Goal: Task Accomplishment & Management: Manage account settings

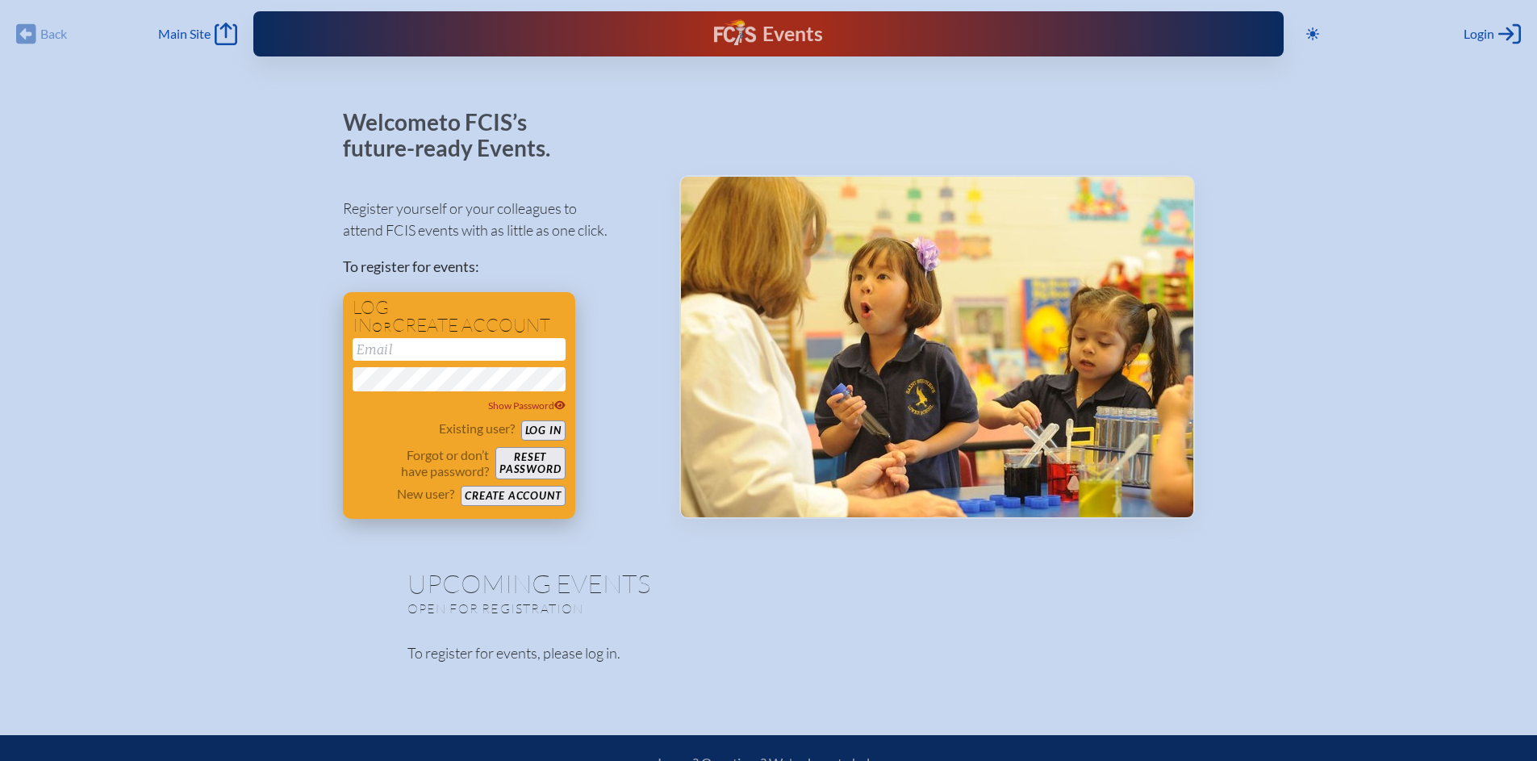
click at [483, 346] on input "email" at bounding box center [459, 349] width 213 height 23
type input "[EMAIL_ADDRESS][DOMAIN_NAME]"
click at [521, 420] on button "Log in" at bounding box center [543, 430] width 44 height 20
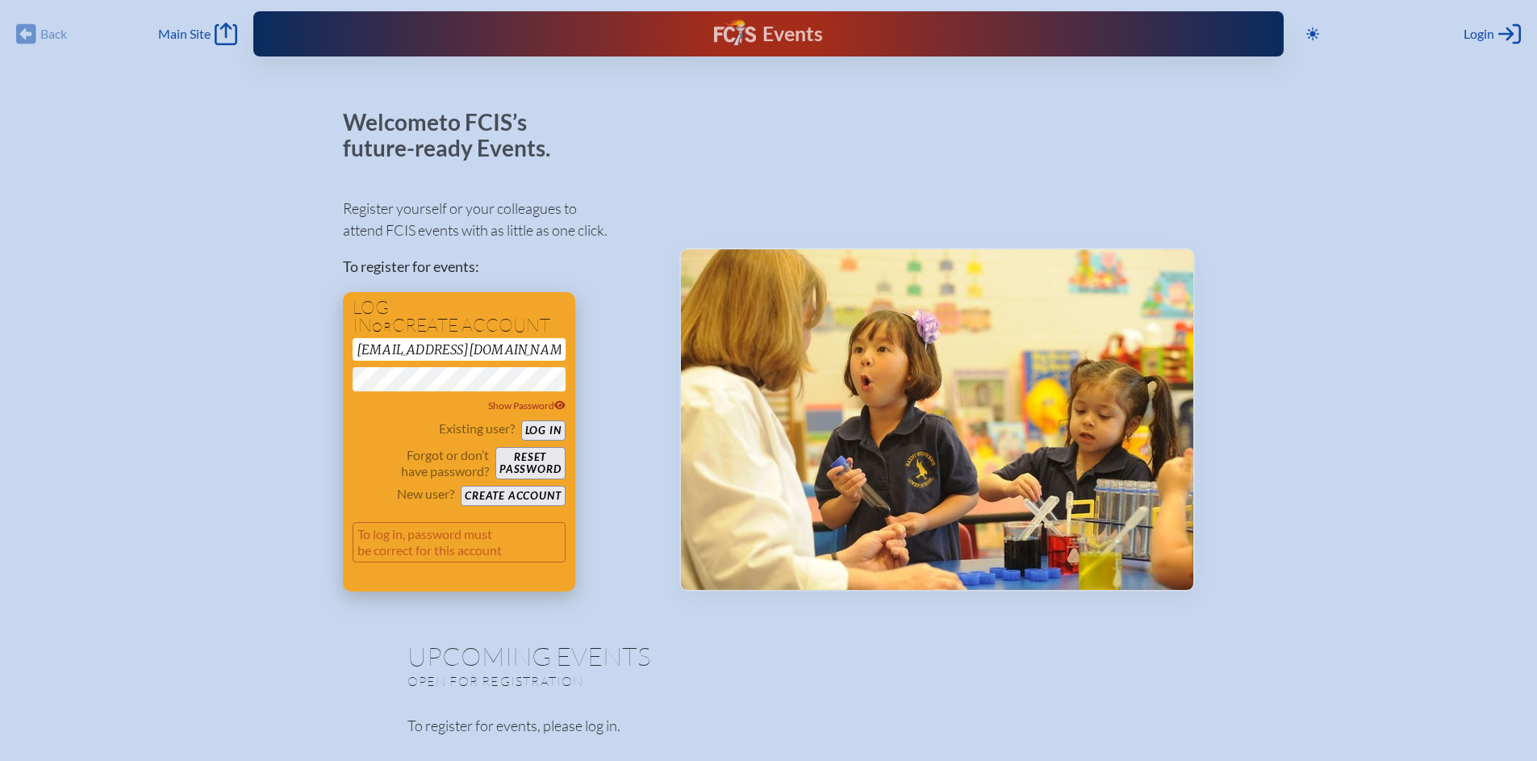
click at [547, 428] on button "Log in" at bounding box center [543, 430] width 44 height 20
click at [553, 406] on span "Show Password" at bounding box center [526, 405] width 77 height 12
click at [521, 420] on button "Log in" at bounding box center [543, 430] width 44 height 20
click at [537, 465] on button "Reset password" at bounding box center [529, 463] width 69 height 32
click at [378, 349] on input "[EMAIL_ADDRESS][DOMAIN_NAME]" at bounding box center [459, 349] width 213 height 23
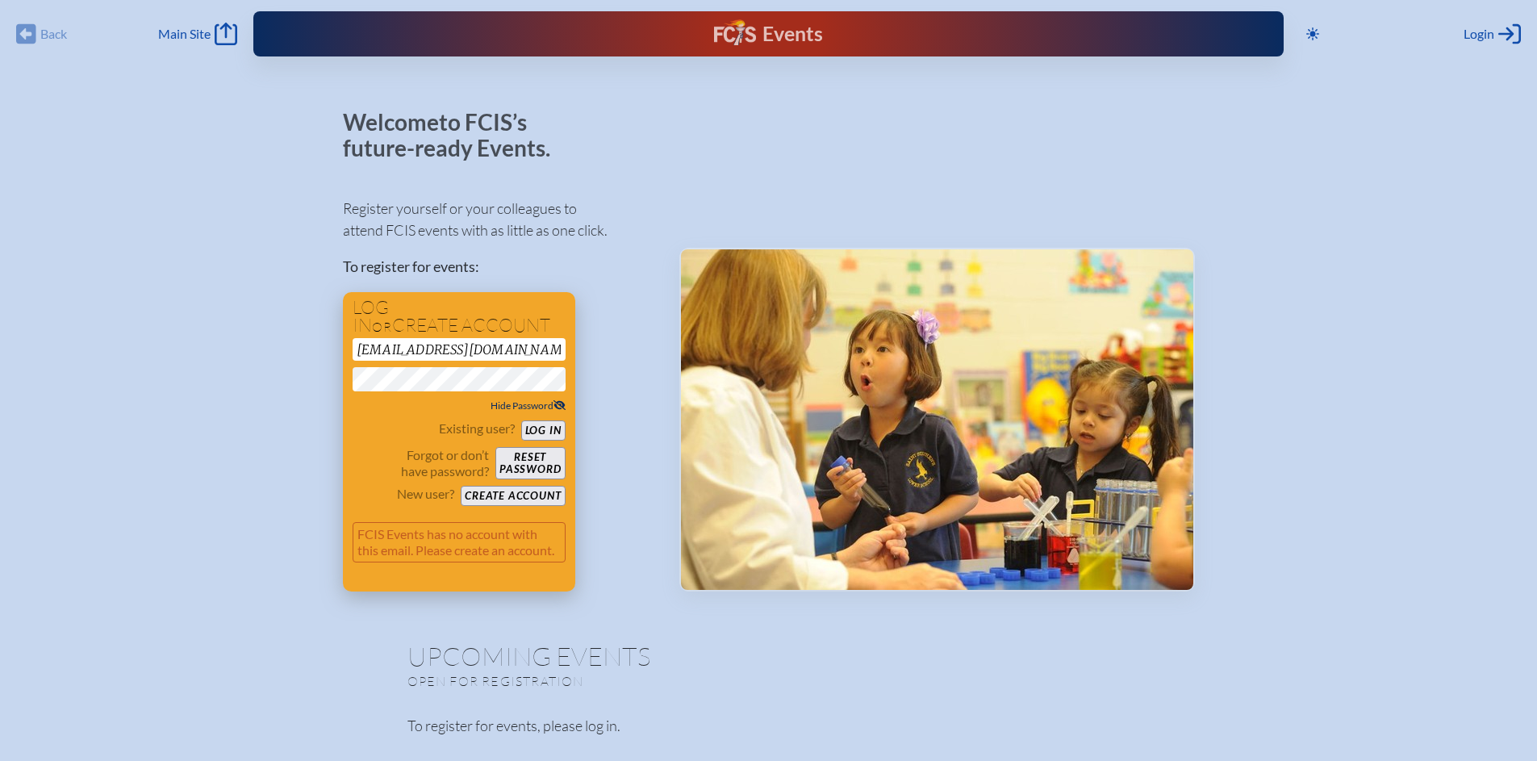
click at [378, 349] on input "[EMAIL_ADDRESS][DOMAIN_NAME]" at bounding box center [459, 349] width 213 height 23
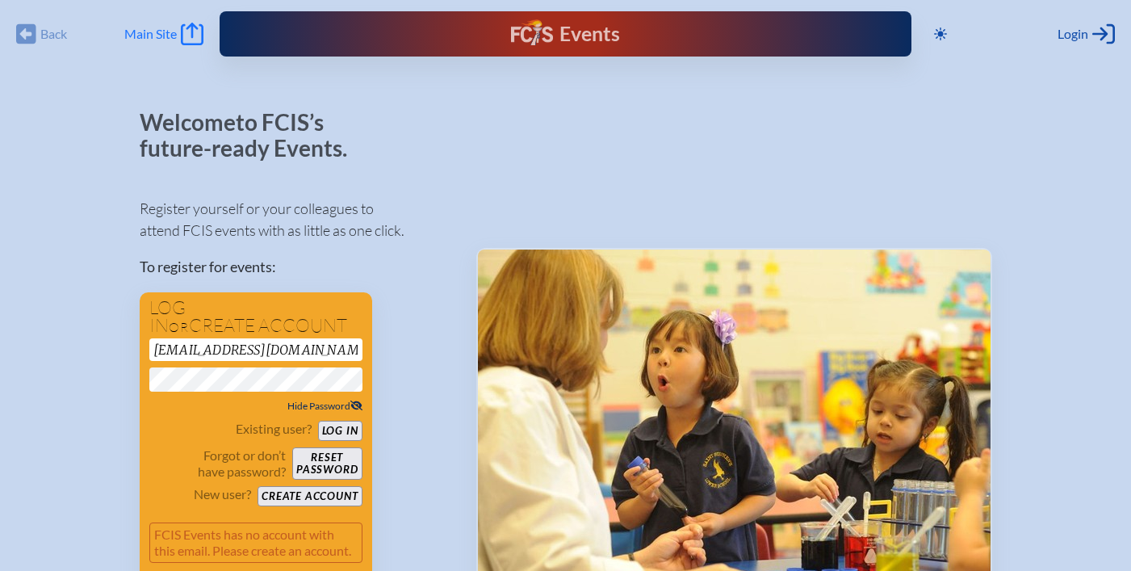
click at [140, 33] on span "Main Site" at bounding box center [150, 34] width 52 height 16
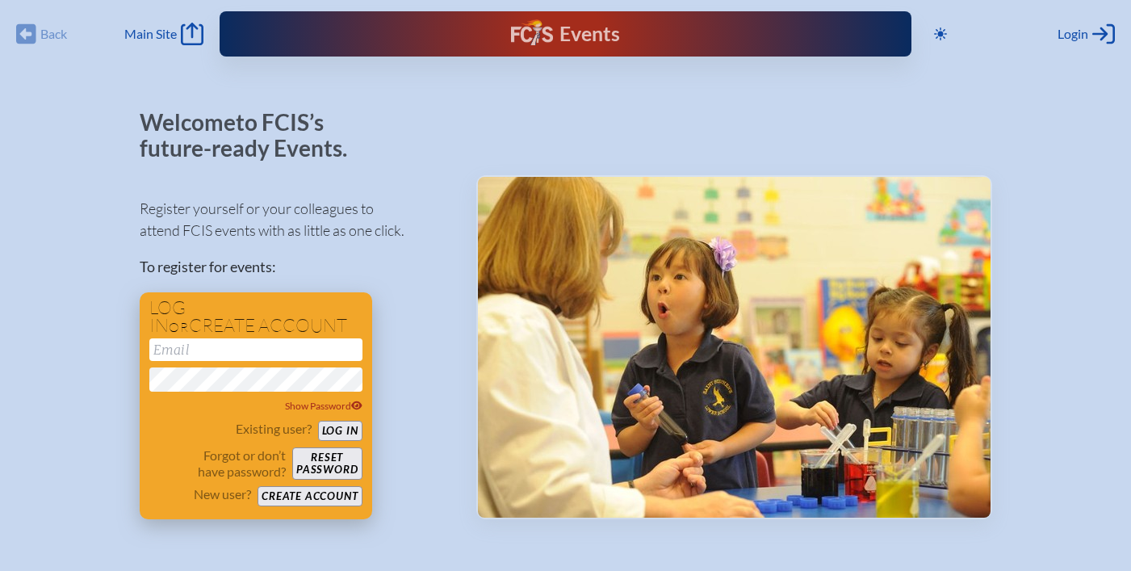
click at [272, 347] on input "email" at bounding box center [255, 349] width 213 height 23
type input "[EMAIL_ADDRESS][DOMAIN_NAME]"
click at [327, 462] on button "Reset password" at bounding box center [326, 463] width 69 height 32
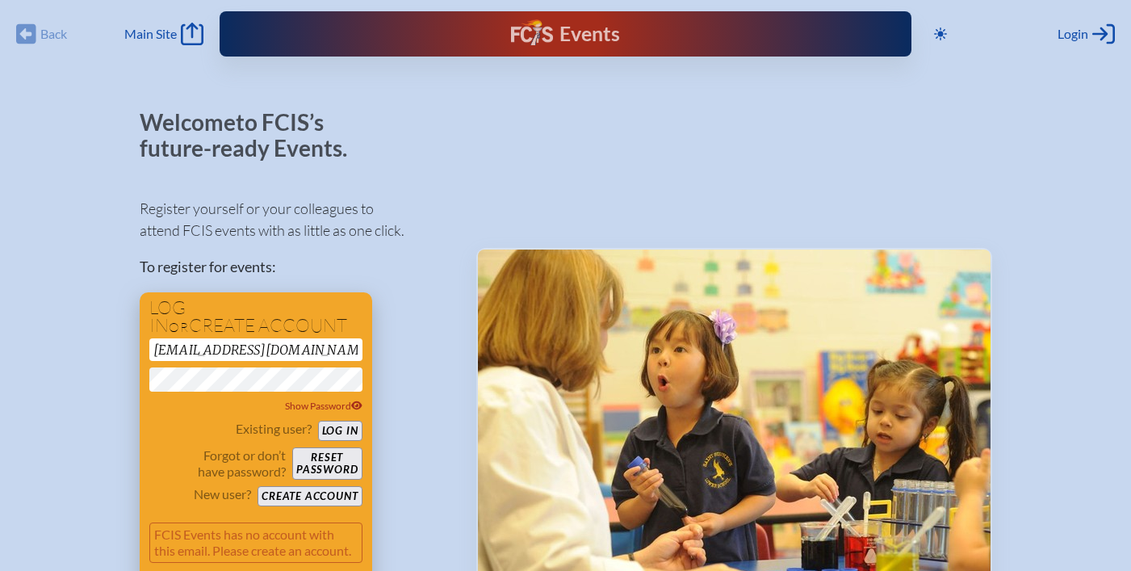
click at [325, 495] on button "Create account" at bounding box center [309, 496] width 104 height 20
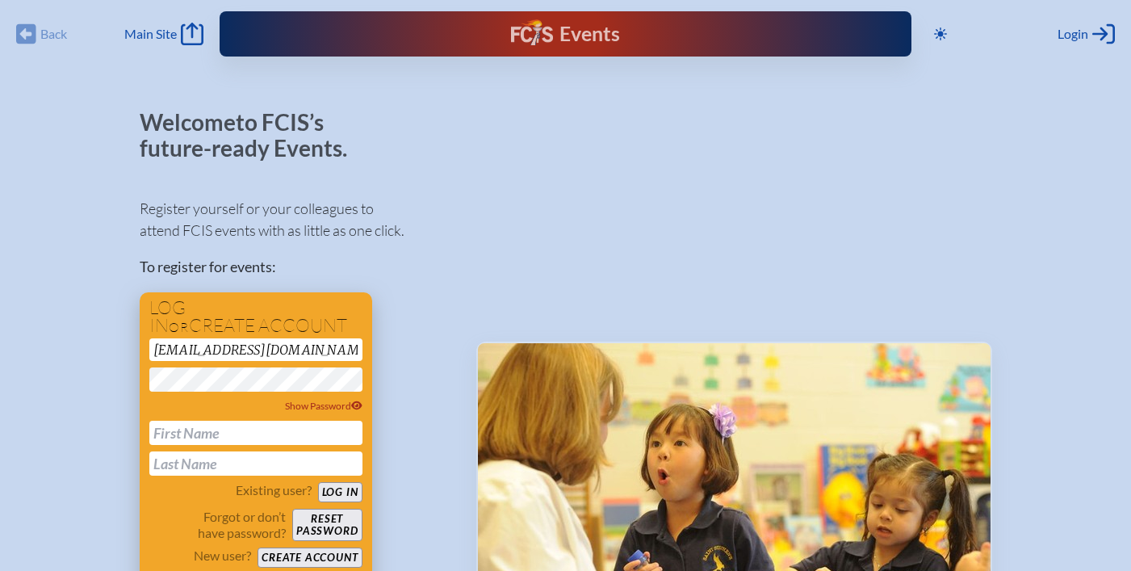
click at [256, 430] on input "text" at bounding box center [255, 432] width 213 height 24
type input "Iara"
type input "Coltro"
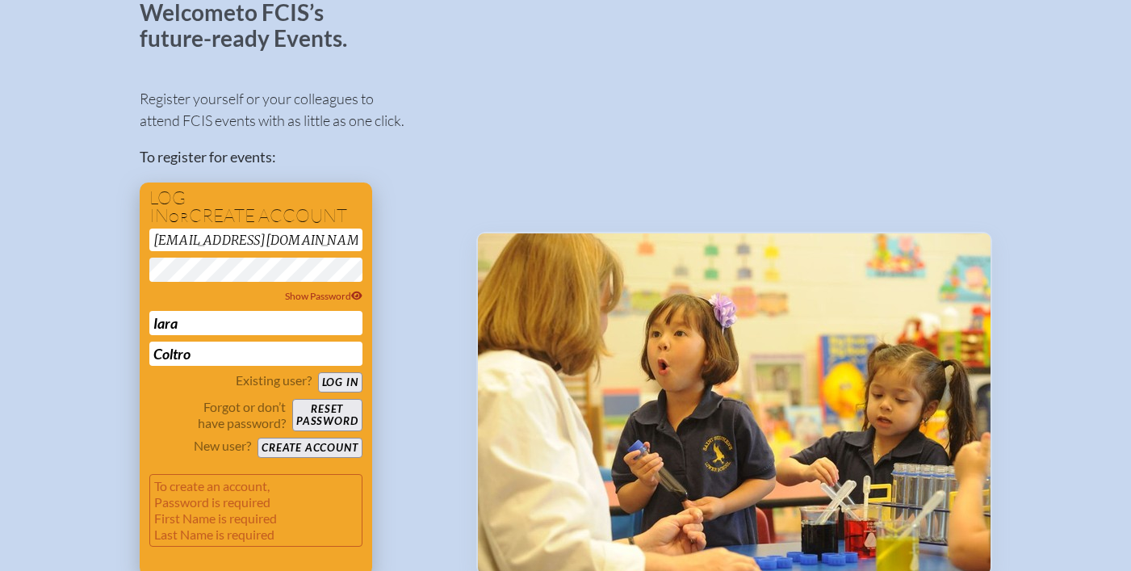
scroll to position [141, 0]
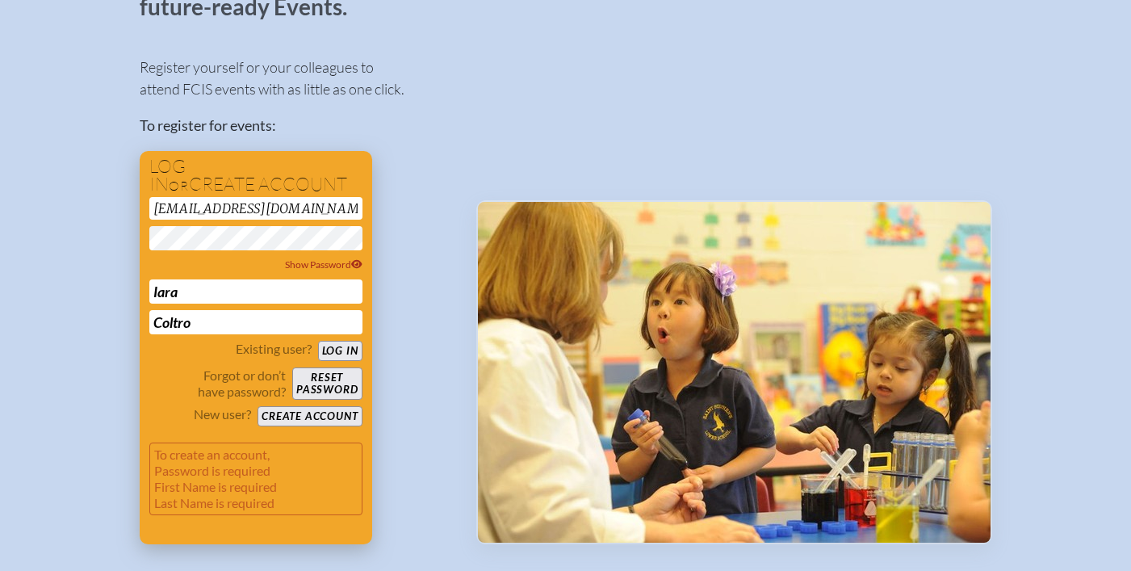
click at [335, 421] on button "Create account" at bounding box center [309, 416] width 104 height 20
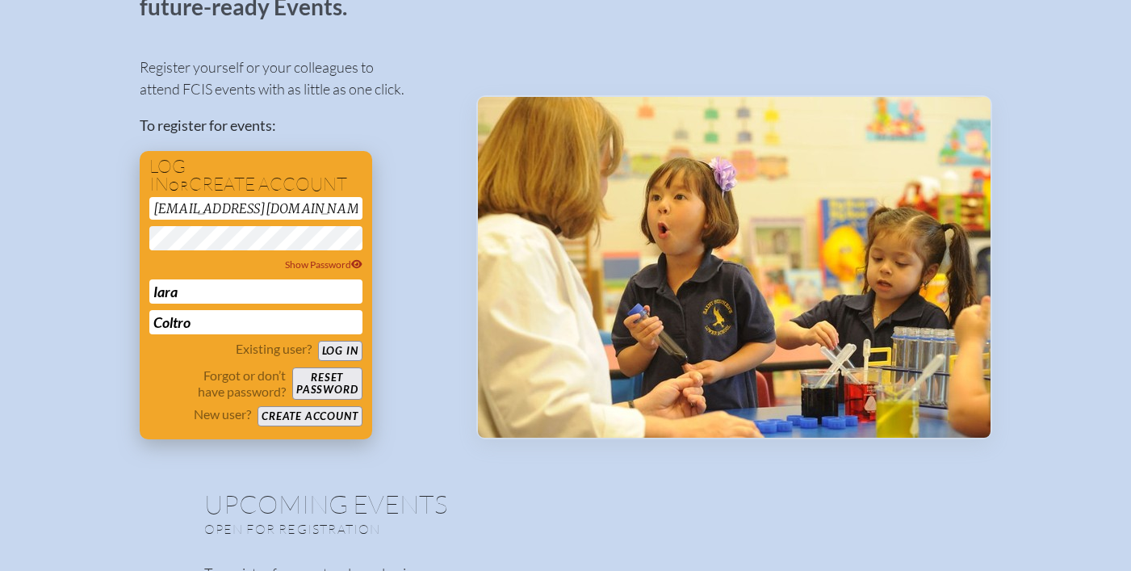
scroll to position [36, 0]
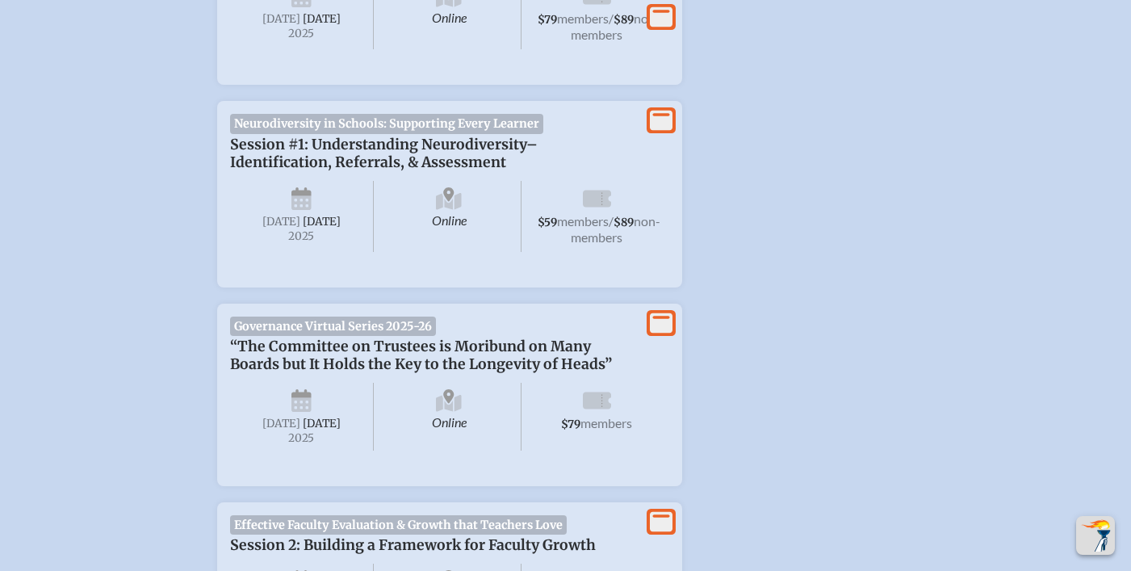
scroll to position [1007, 0]
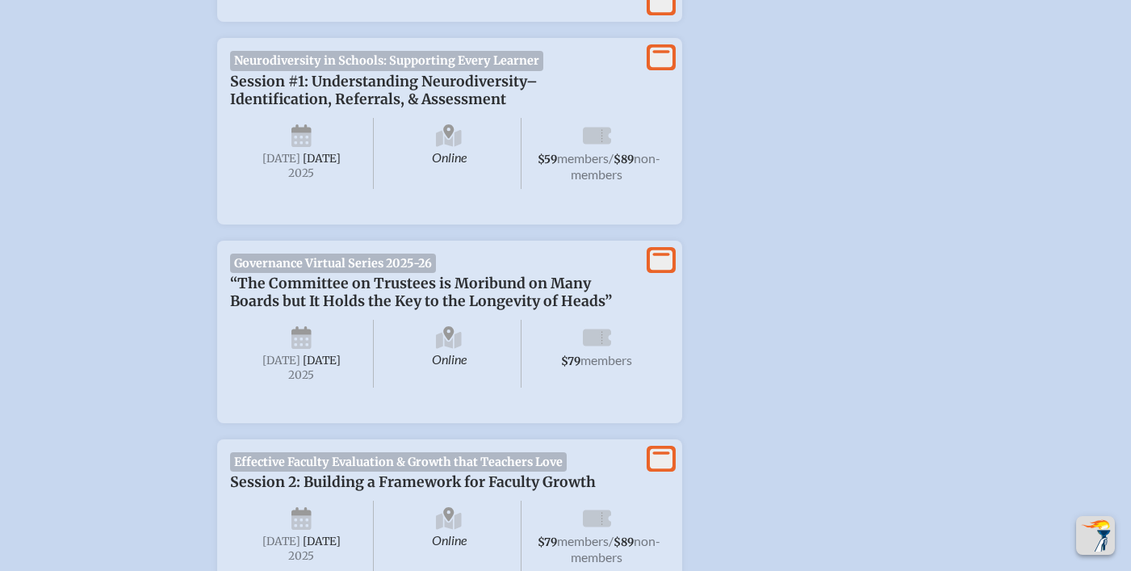
click at [656, 270] on icon at bounding box center [661, 259] width 23 height 20
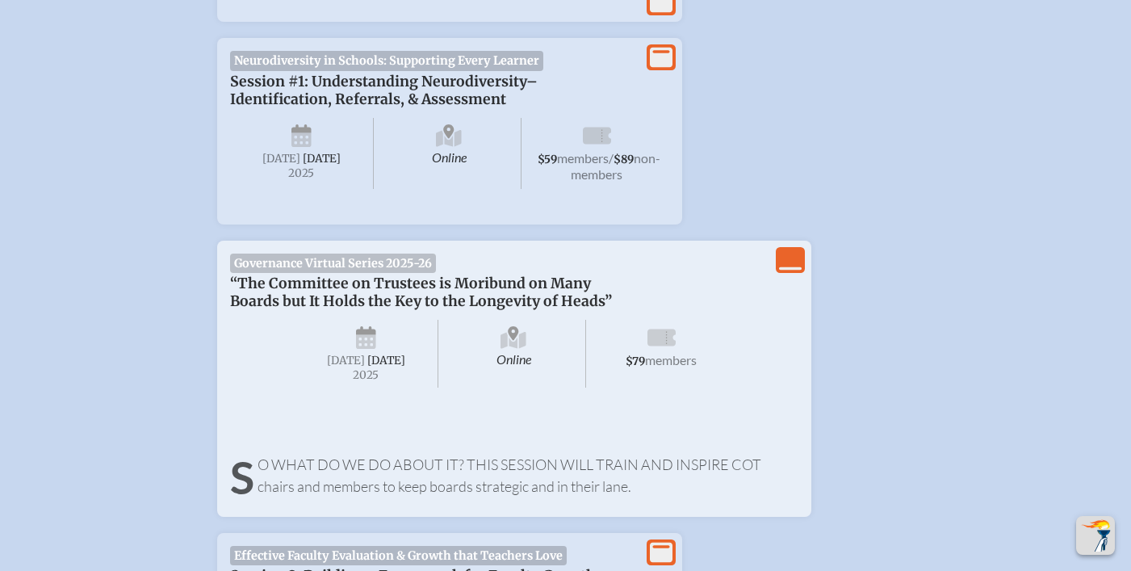
click at [337, 281] on div "Governance Virtual Series 2025-26 “The Committee on Trustees is Moribund on Man…" at bounding box center [514, 331] width 568 height 157
click at [338, 270] on span "Governance Virtual Series 2025-26" at bounding box center [333, 262] width 207 height 19
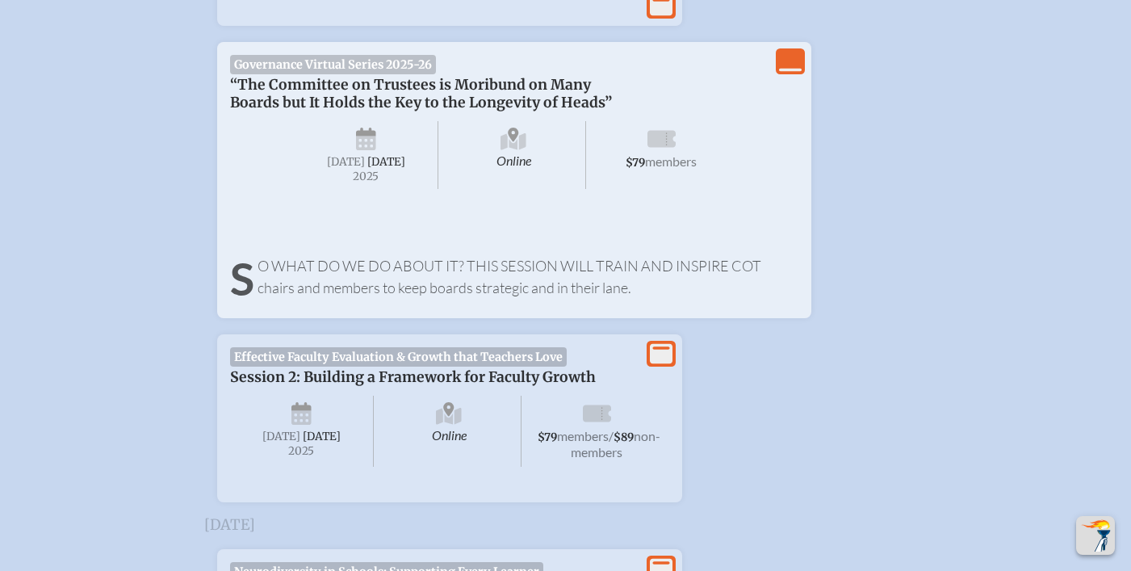
scroll to position [1209, 0]
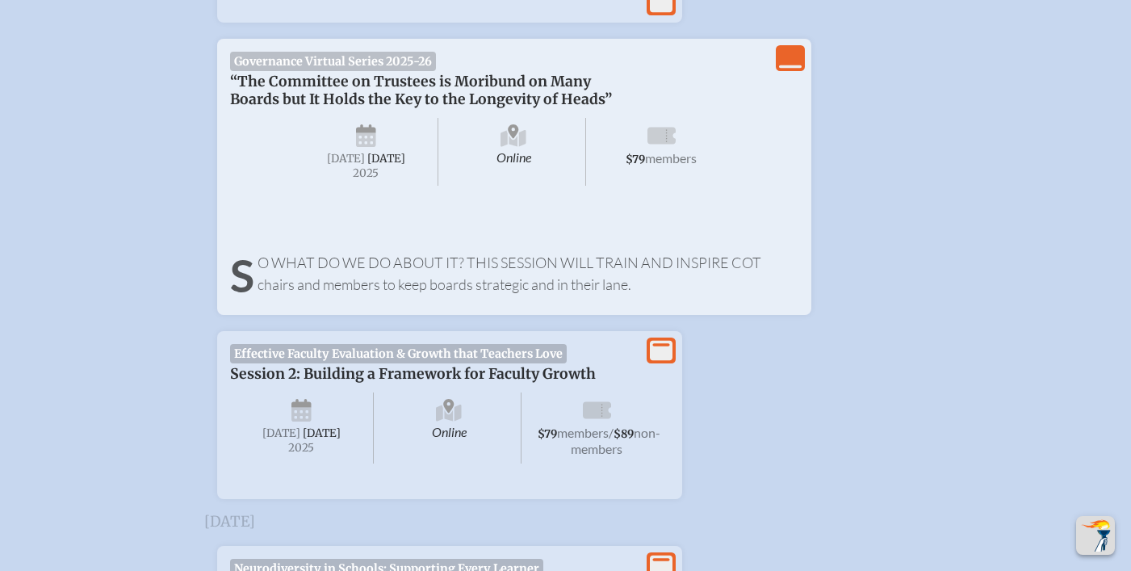
drag, startPoint x: 379, startPoint y: 277, endPoint x: 414, endPoint y: 280, distance: 34.8
click at [379, 277] on p "So what do we do about it? This session will train and inspire COT chairs and m…" at bounding box center [514, 274] width 568 height 44
click at [779, 66] on icon "View Less" at bounding box center [790, 58] width 23 height 23
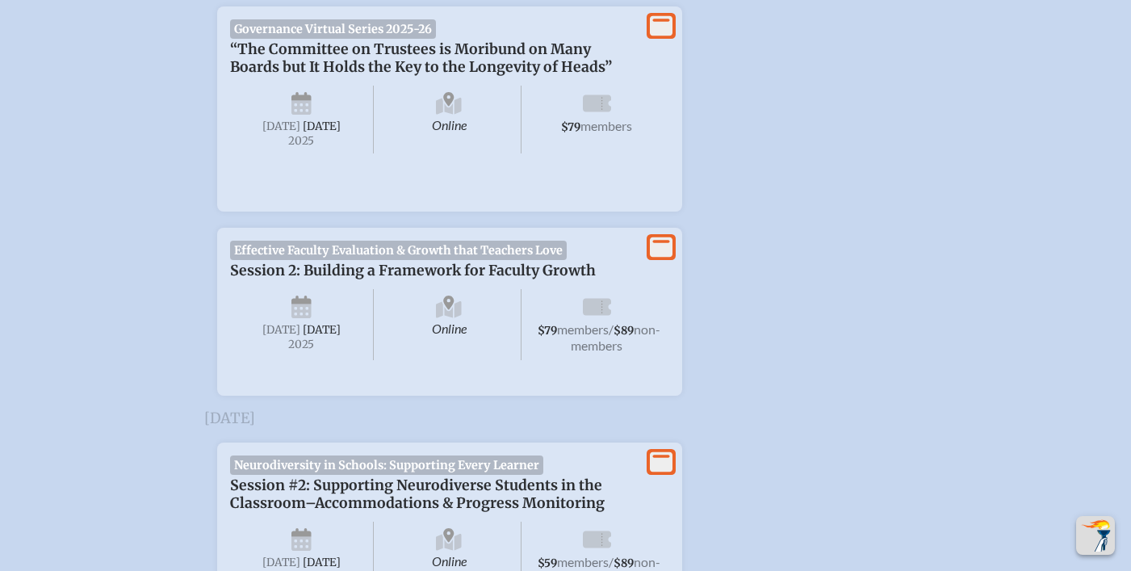
scroll to position [1244, 0]
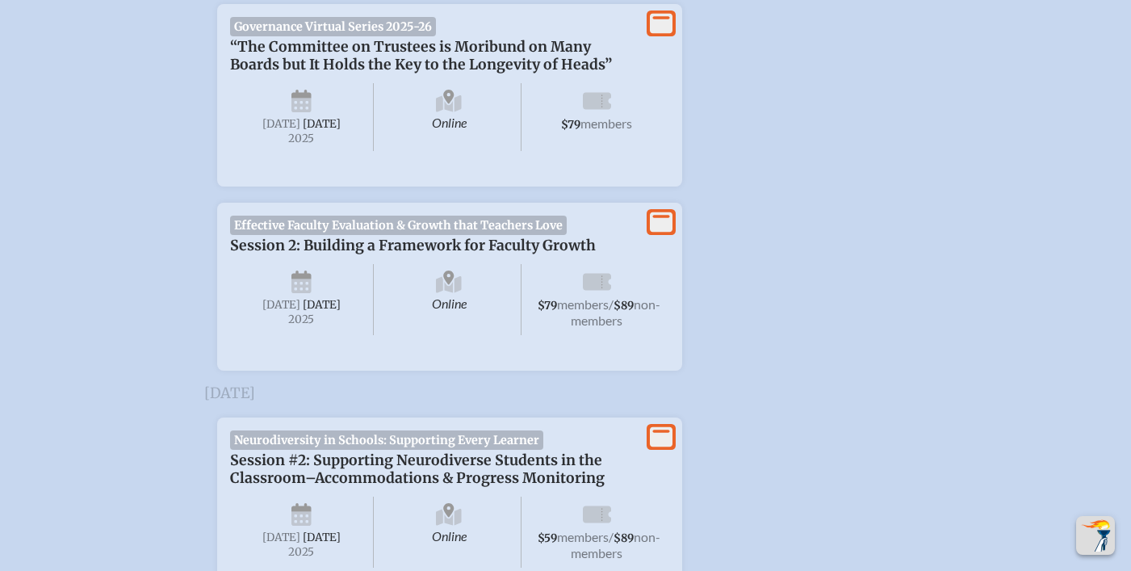
click at [469, 64] on p "“The Committee on Trustees is Moribund on Many Boards but It Holds the Key to t…" at bounding box center [433, 56] width 407 height 36
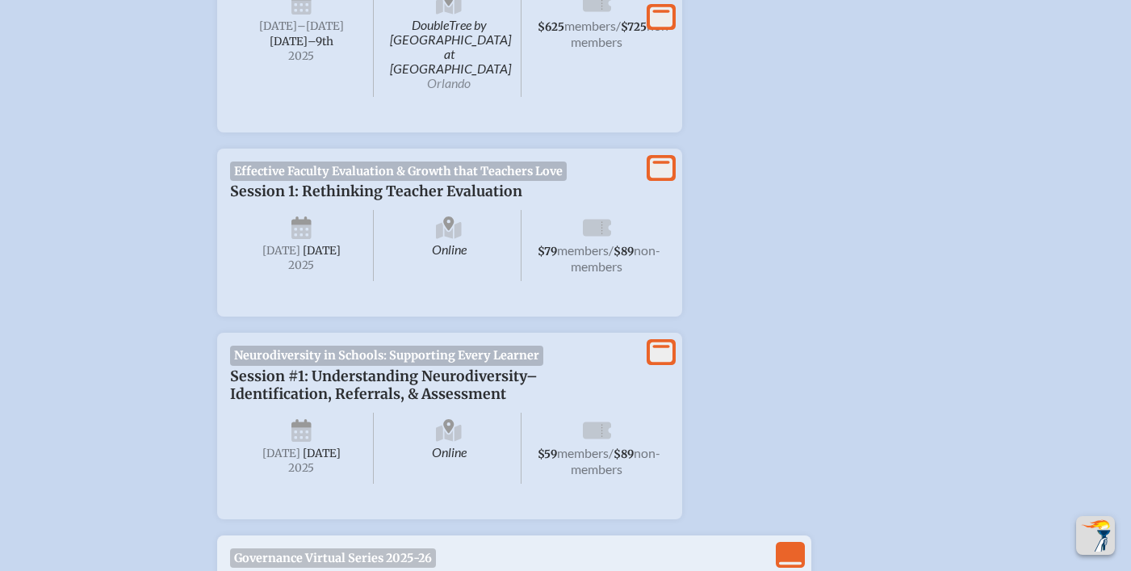
scroll to position [0, 0]
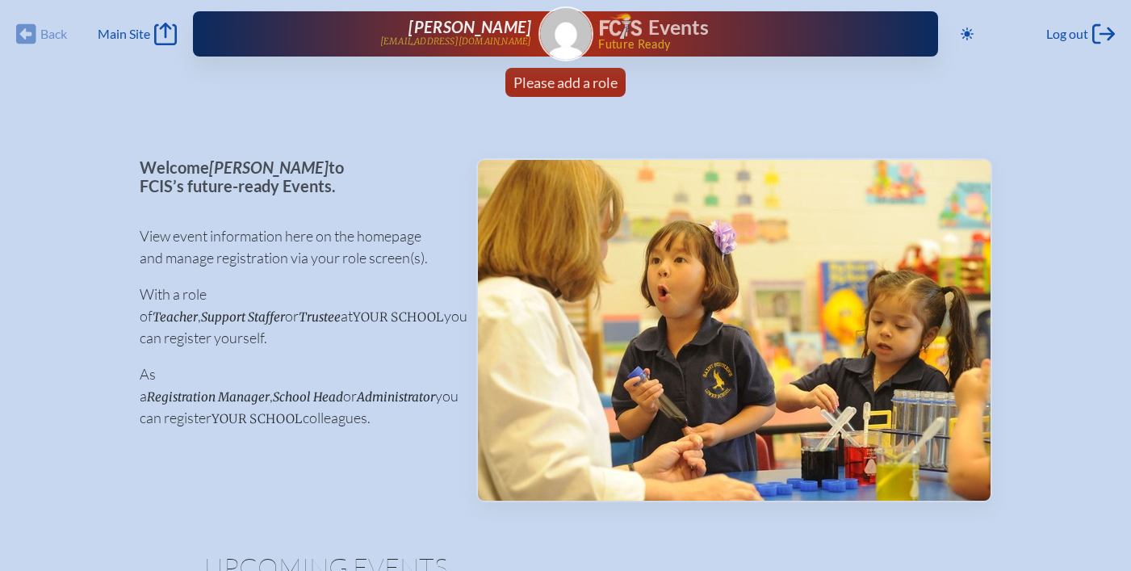
click at [575, 31] on img at bounding box center [566, 34] width 52 height 52
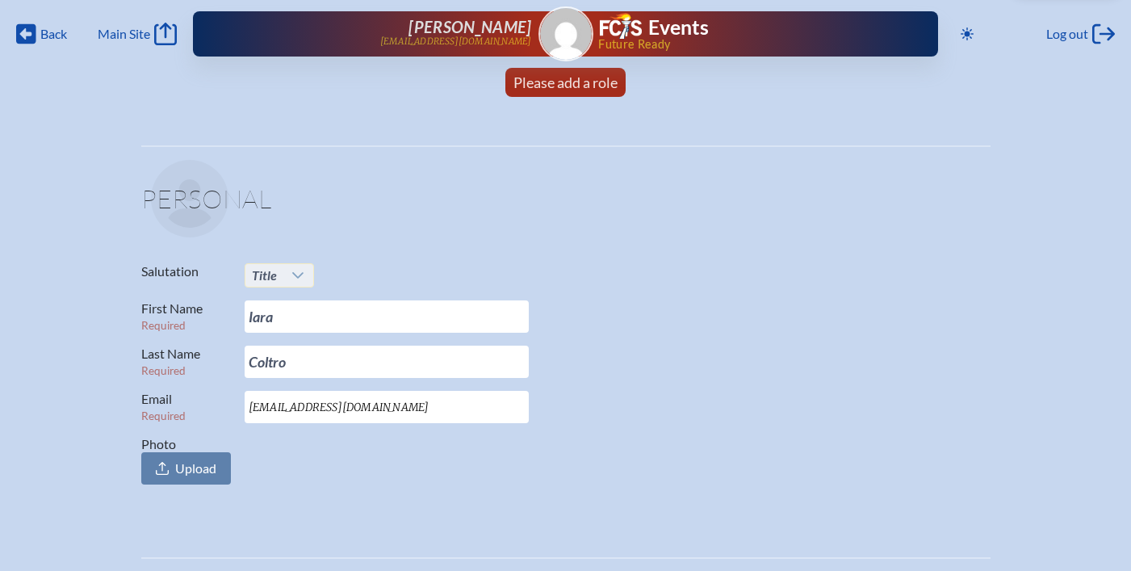
click at [296, 276] on icon at bounding box center [297, 275] width 11 height 6
click at [270, 328] on span "Mrs." at bounding box center [263, 328] width 24 height 16
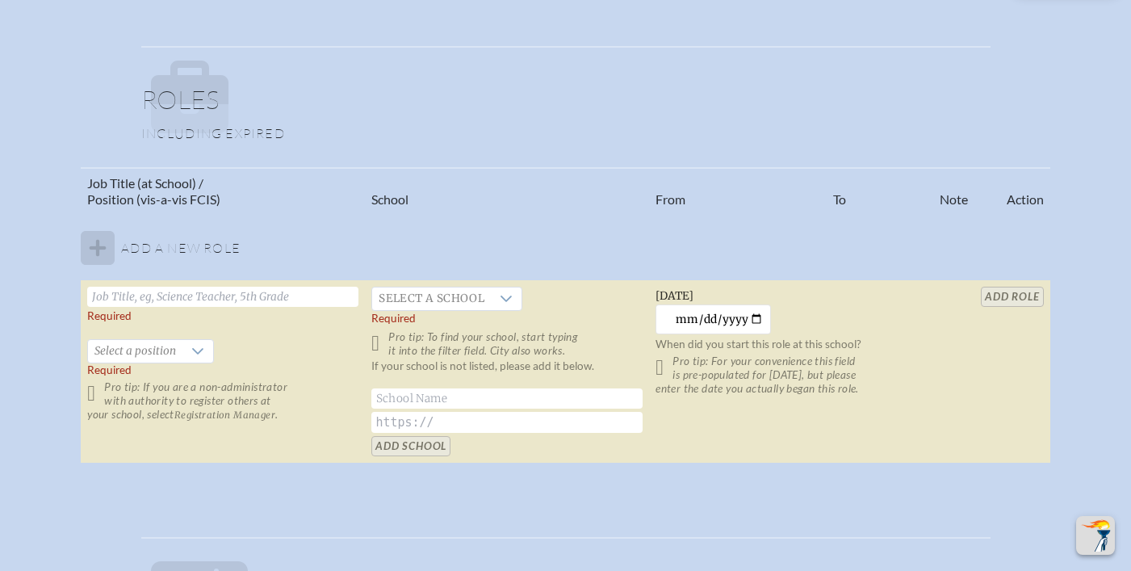
scroll to position [906, 0]
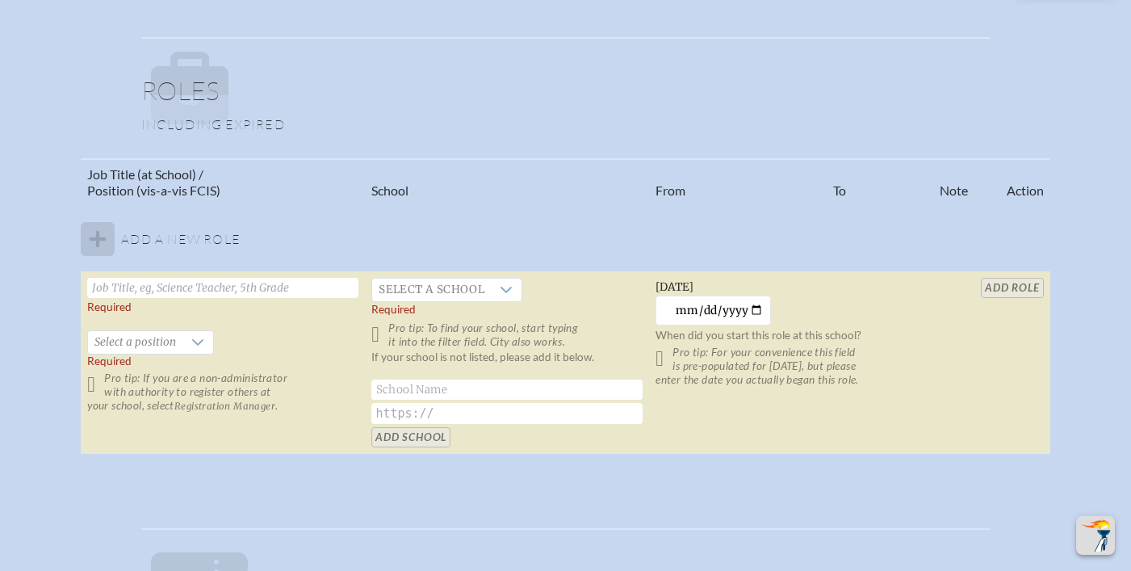
click at [241, 291] on input "text" at bounding box center [222, 288] width 271 height 20
click at [270, 289] on input "text" at bounding box center [222, 288] width 271 height 20
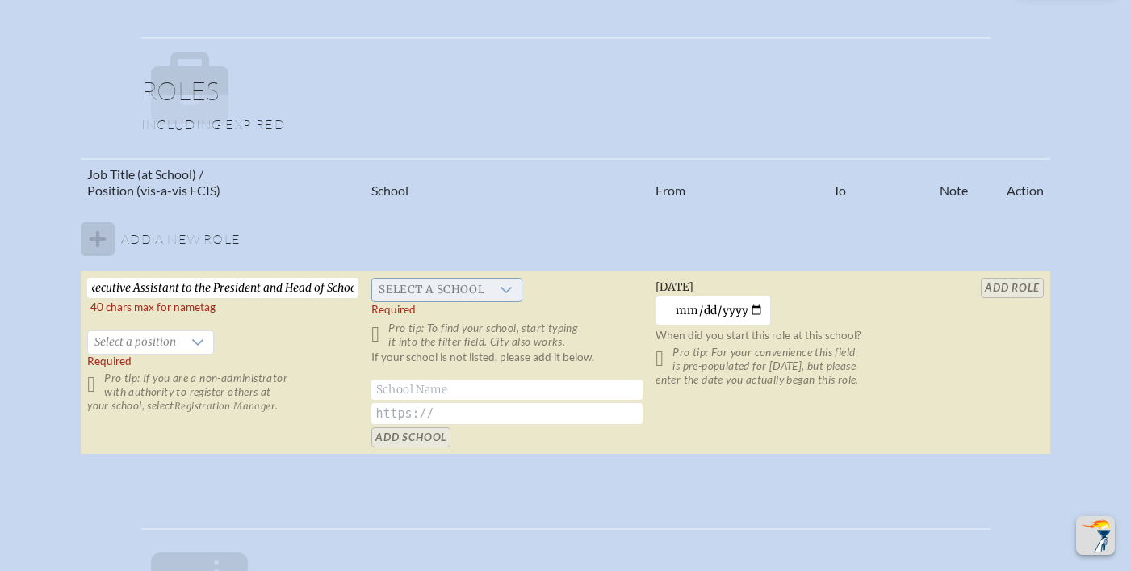
type input "Executive Assistant to the President and Head of School"
click at [495, 295] on div at bounding box center [506, 289] width 31 height 23
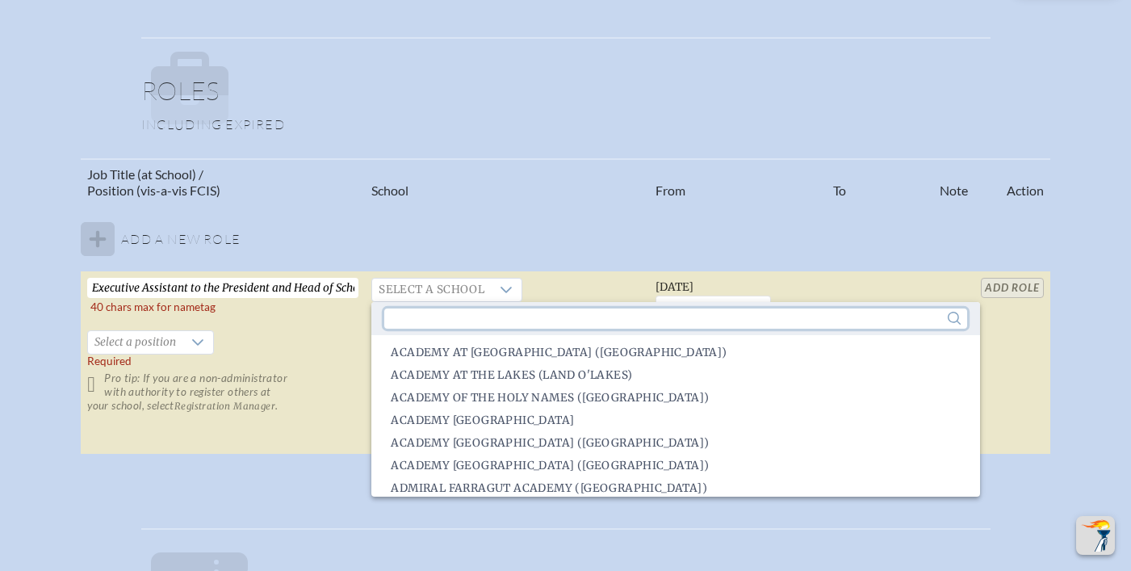
click at [495, 316] on input "text" at bounding box center [675, 318] width 582 height 20
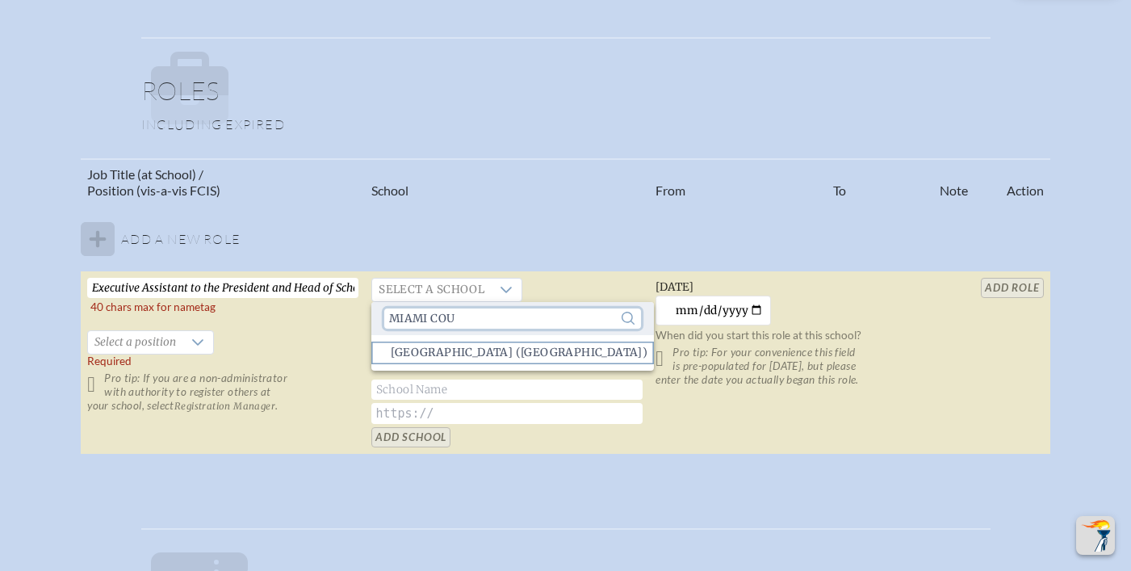
type input "miami cou"
click at [535, 347] on span "Miami Country Day School (Miami)" at bounding box center [519, 353] width 257 height 16
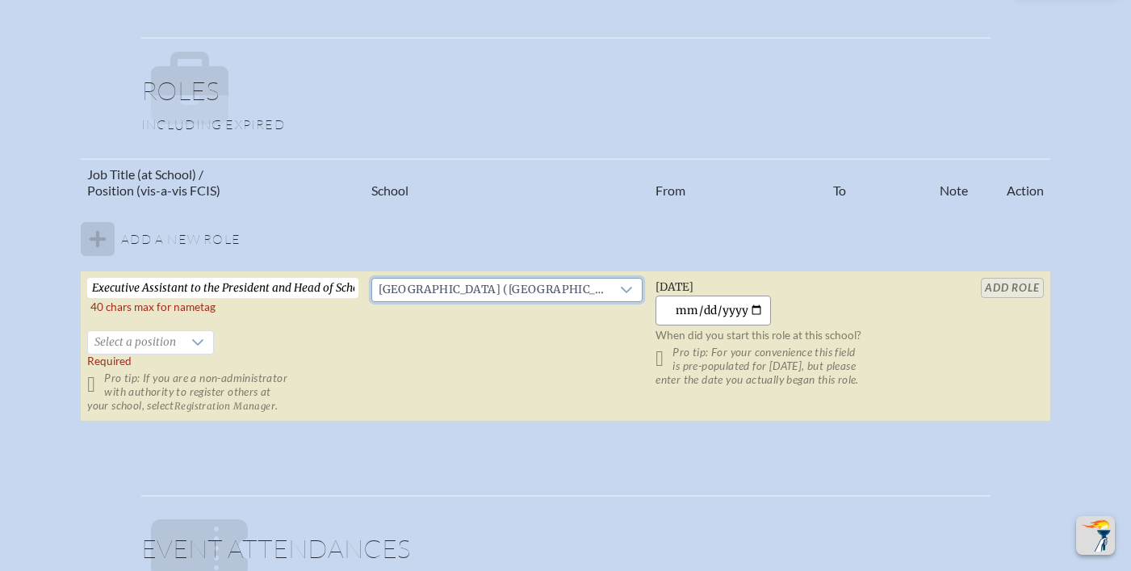
click at [738, 312] on input "[DATE]" at bounding box center [712, 310] width 115 height 30
click at [758, 309] on input "[DATE]" at bounding box center [712, 310] width 115 height 30
click at [896, 342] on label "When did you start this role at this school? Pro tip: For your convenience this…" at bounding box center [790, 355] width 271 height 61
click at [755, 309] on input "[DATE]" at bounding box center [712, 310] width 115 height 30
type input "2019-06-17"
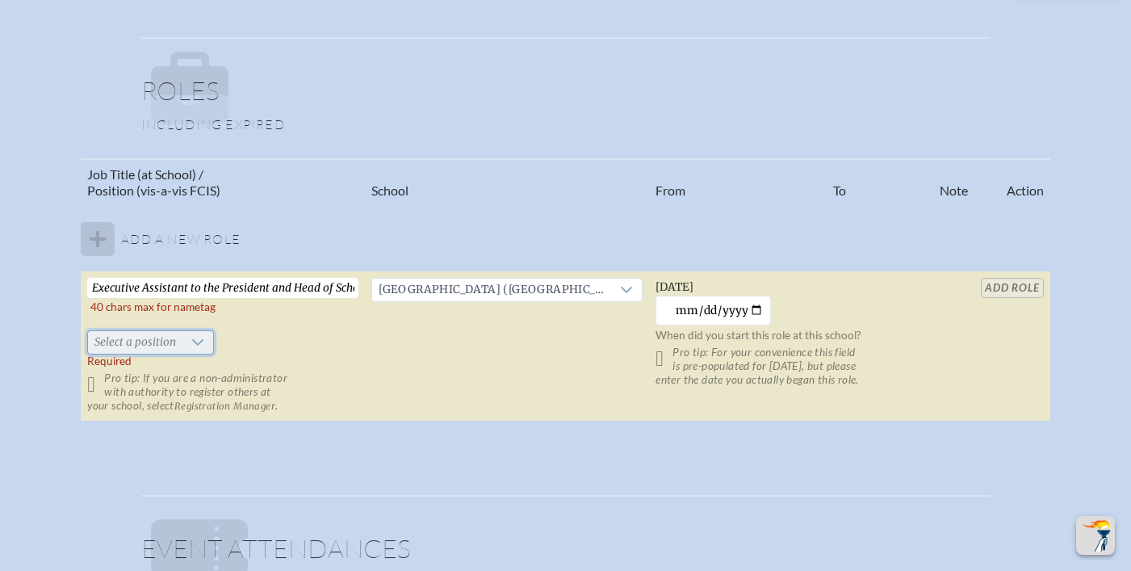
click at [169, 349] on span "Select a position" at bounding box center [135, 342] width 94 height 23
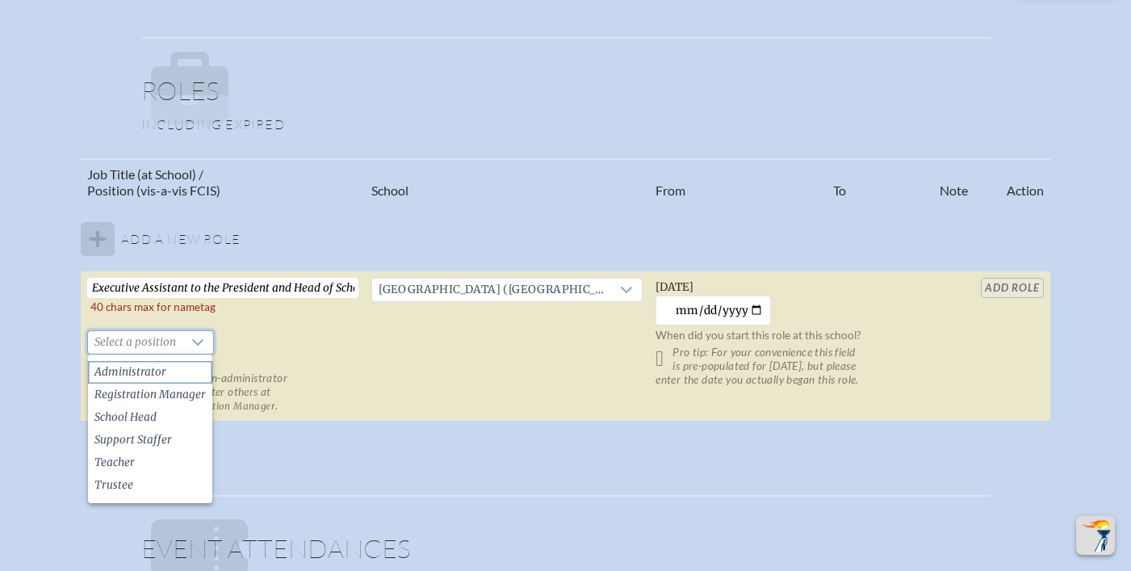
click at [165, 367] on li "Administrator" at bounding box center [150, 372] width 124 height 23
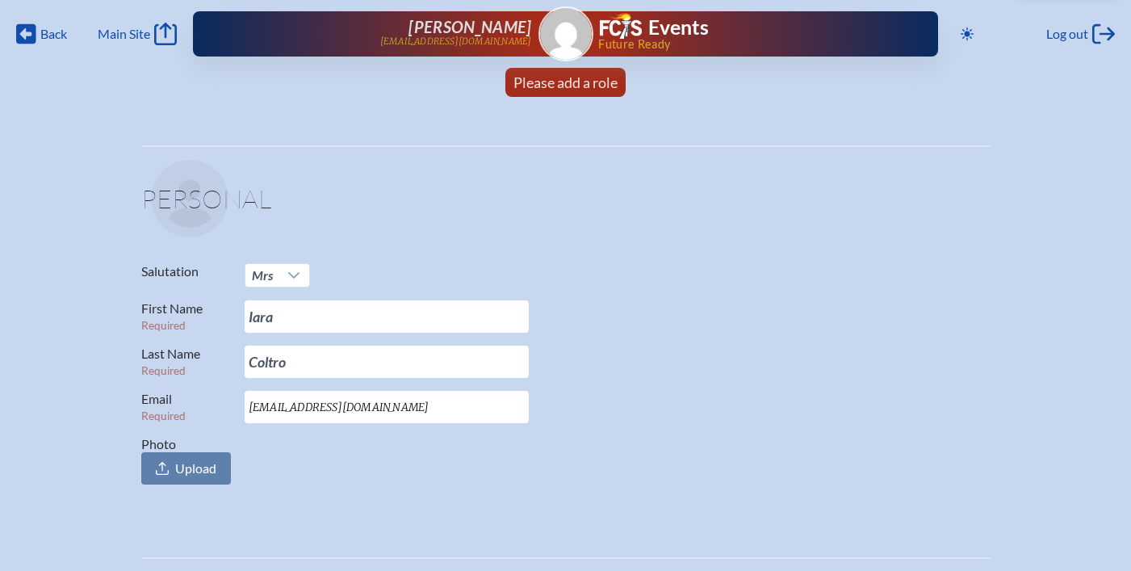
click at [491, 41] on div "Iara Coltro coltroi@miamicountryday.org" at bounding box center [388, 34] width 287 height 32
click at [48, 34] on span "Back" at bounding box center [53, 34] width 27 height 16
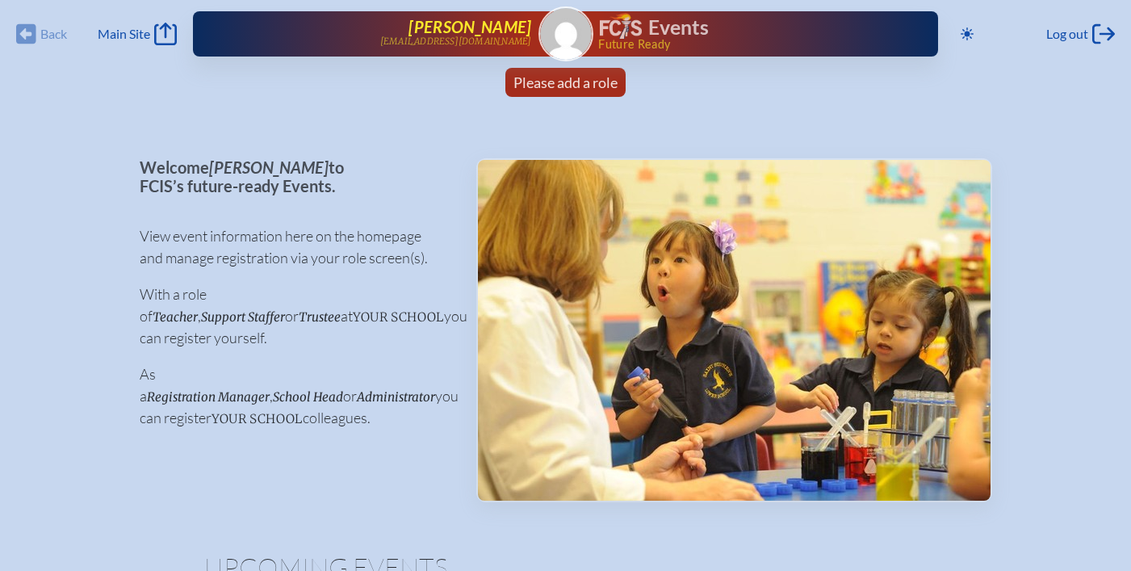
click at [472, 39] on p "[EMAIL_ADDRESS][DOMAIN_NAME]" at bounding box center [456, 41] width 152 height 10
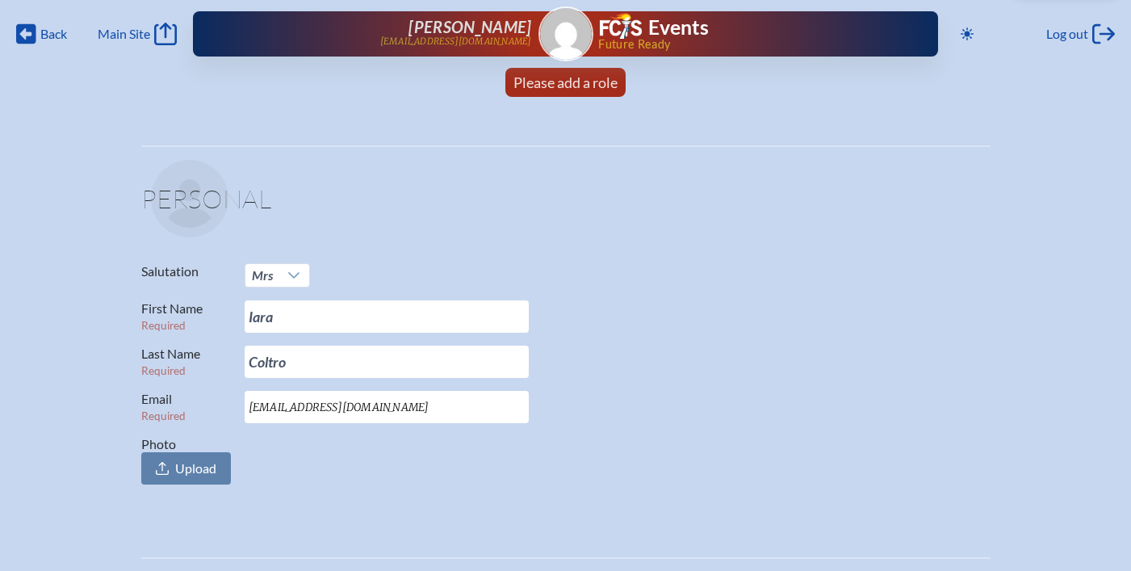
click at [655, 39] on span "Future Ready" at bounding box center [742, 44] width 288 height 11
click at [646, 25] on link "Events" at bounding box center [654, 27] width 109 height 29
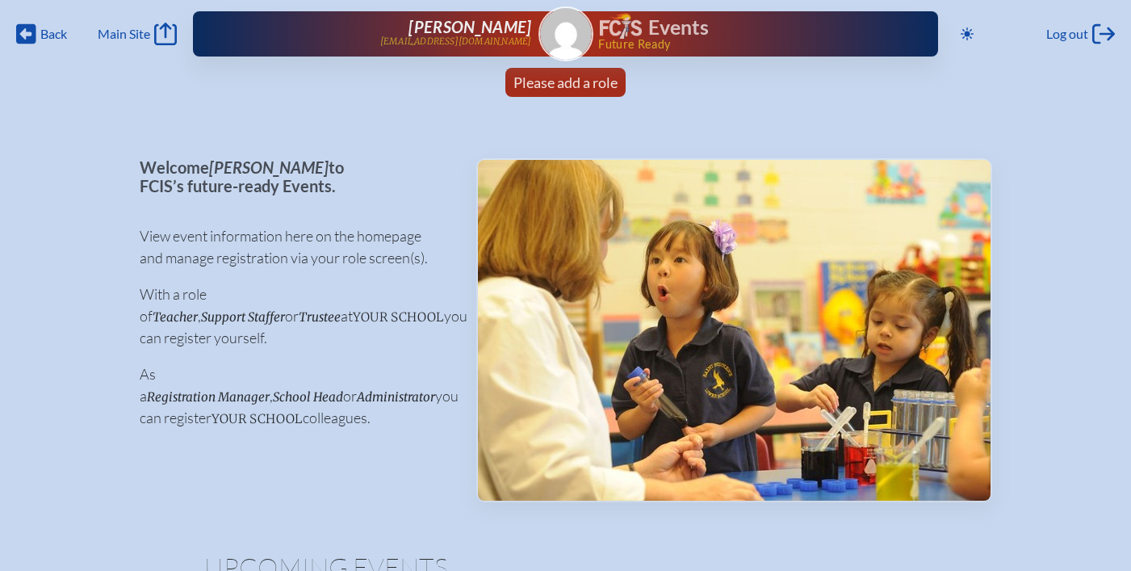
click at [284, 399] on p "As a Registration Manager , School Head or Administrator you can register your …" at bounding box center [295, 395] width 311 height 65
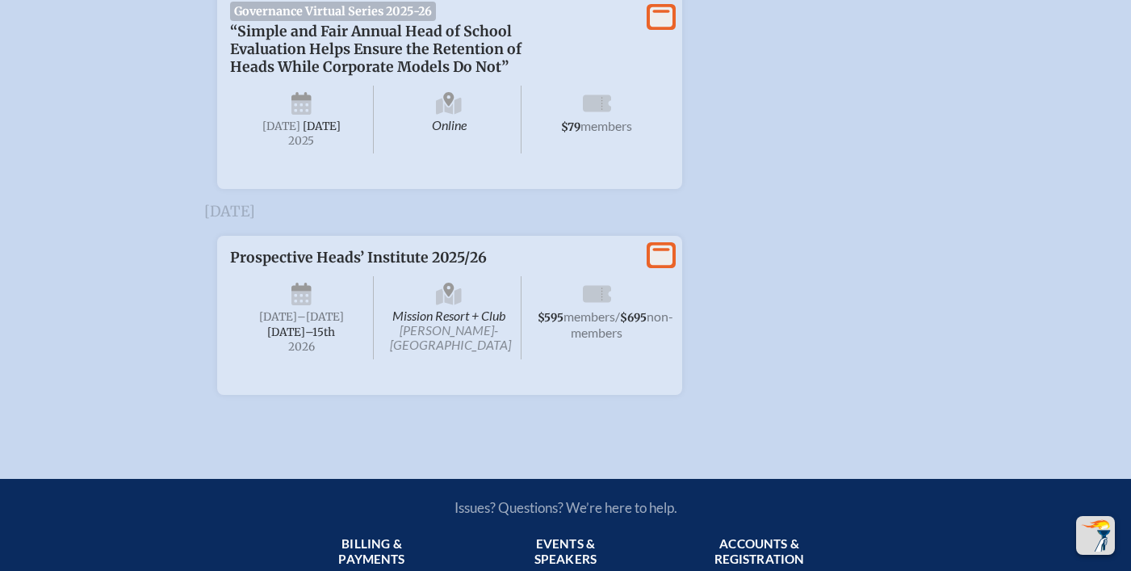
scroll to position [2783, 0]
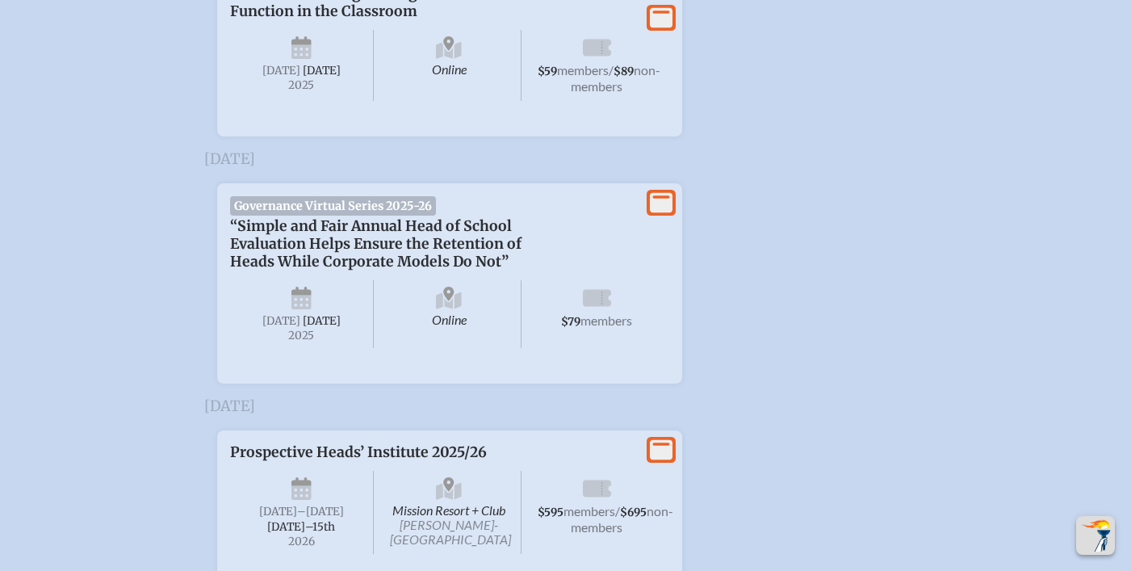
click at [374, 270] on p "“Simple and Fair Annual Head of School Evaluation Helps Ensure the Retention of…" at bounding box center [433, 243] width 407 height 53
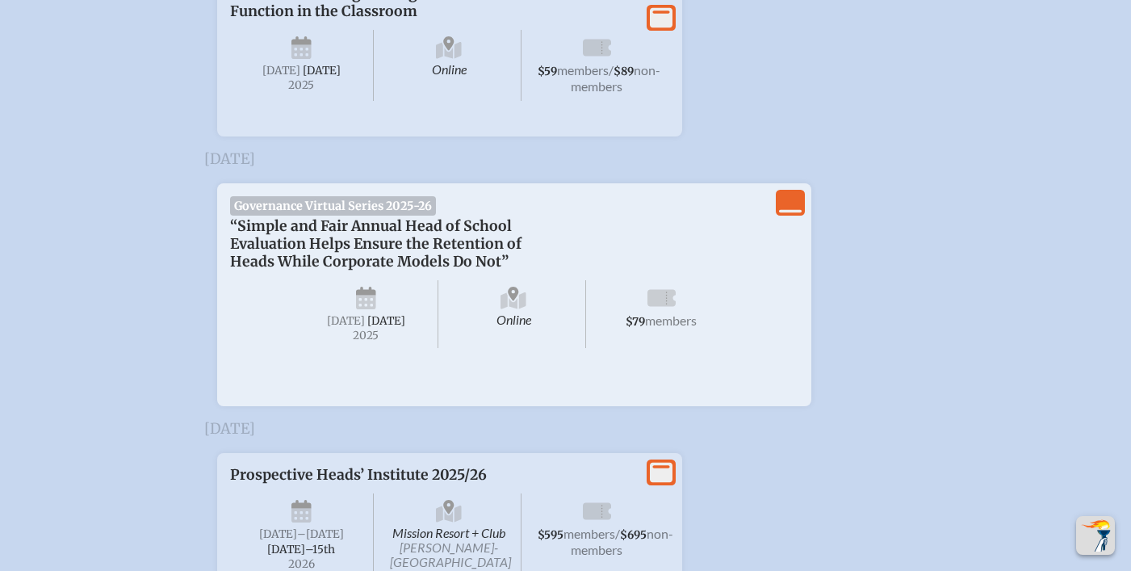
click at [786, 214] on icon "View Less" at bounding box center [790, 202] width 23 height 23
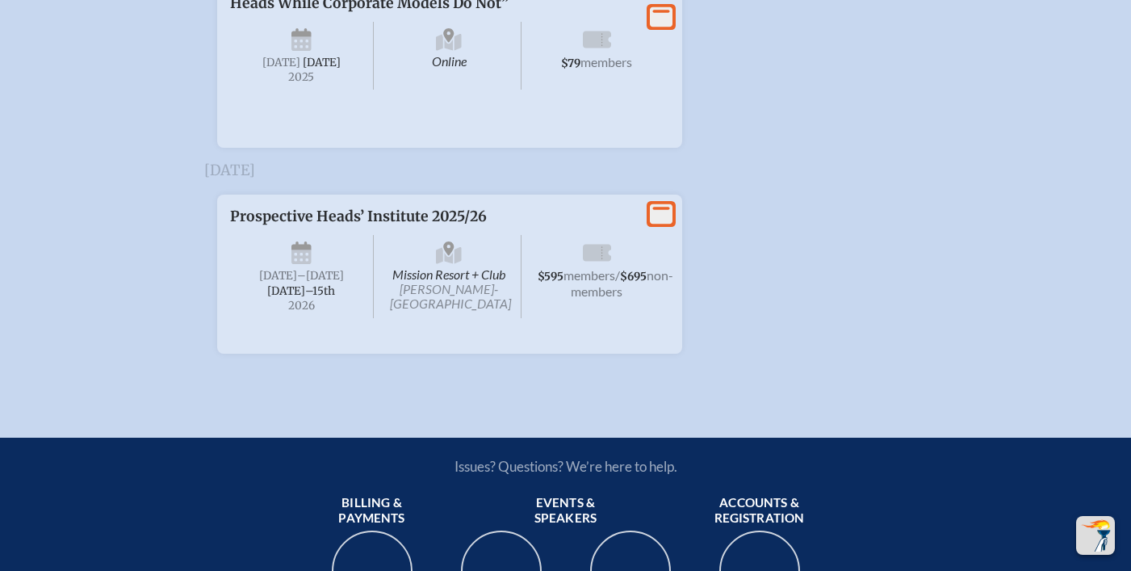
scroll to position [3053, 0]
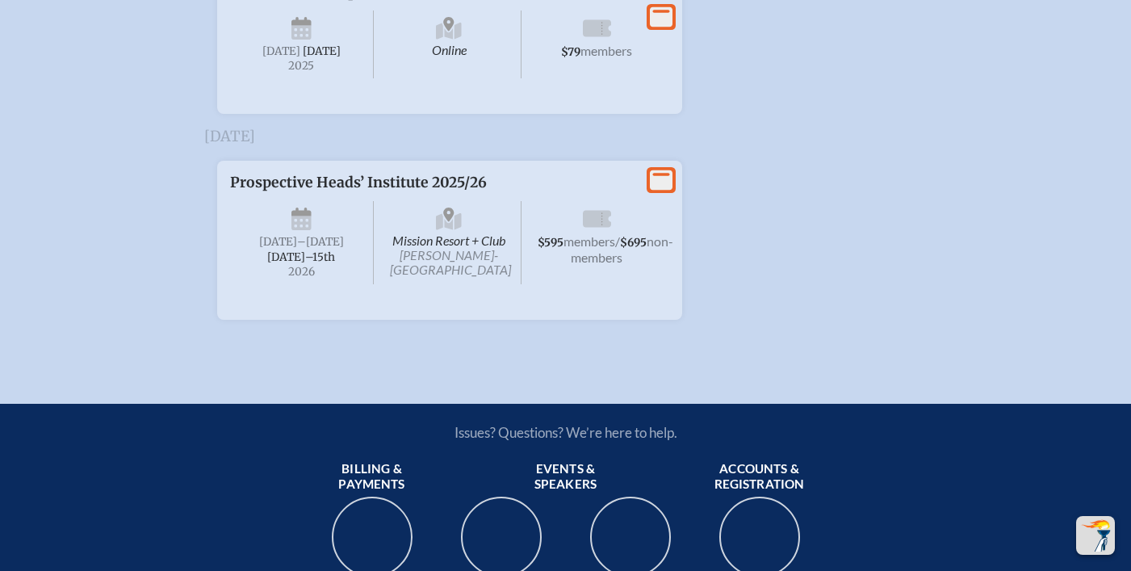
click at [663, 27] on icon at bounding box center [661, 17] width 23 height 20
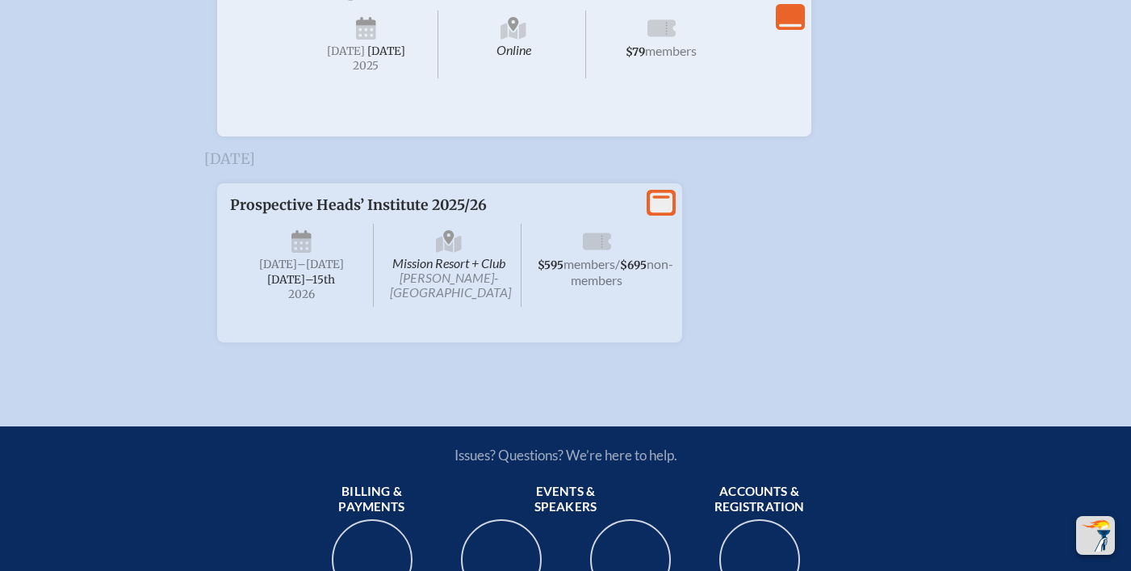
click at [648, 43] on icon at bounding box center [661, 30] width 28 height 26
drag, startPoint x: 644, startPoint y: 162, endPoint x: 490, endPoint y: 140, distance: 155.7
click at [627, 78] on span "$79 members" at bounding box center [661, 44] width 144 height 68
click at [484, 78] on span "Online" at bounding box center [513, 44] width 144 height 68
click at [367, 58] on span "[DATE]" at bounding box center [386, 51] width 38 height 14
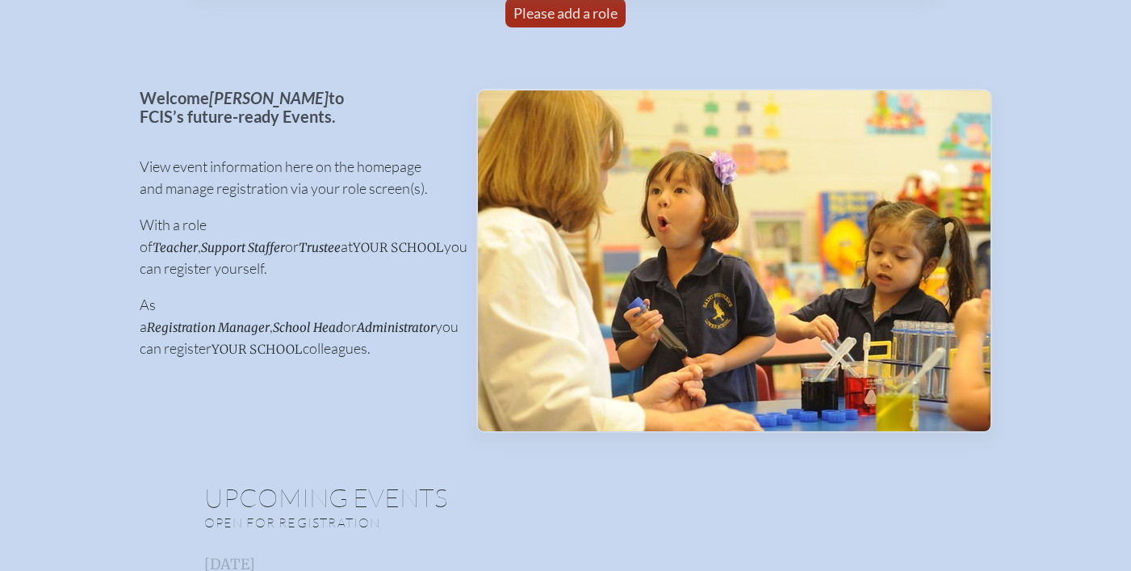
scroll to position [0, 0]
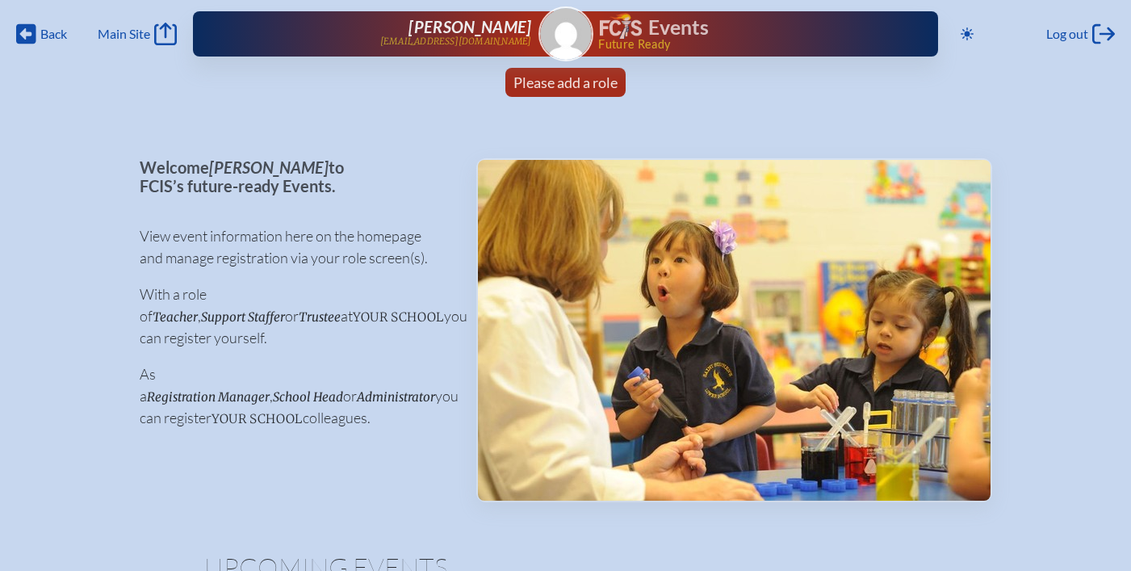
click at [566, 21] on img at bounding box center [566, 34] width 52 height 52
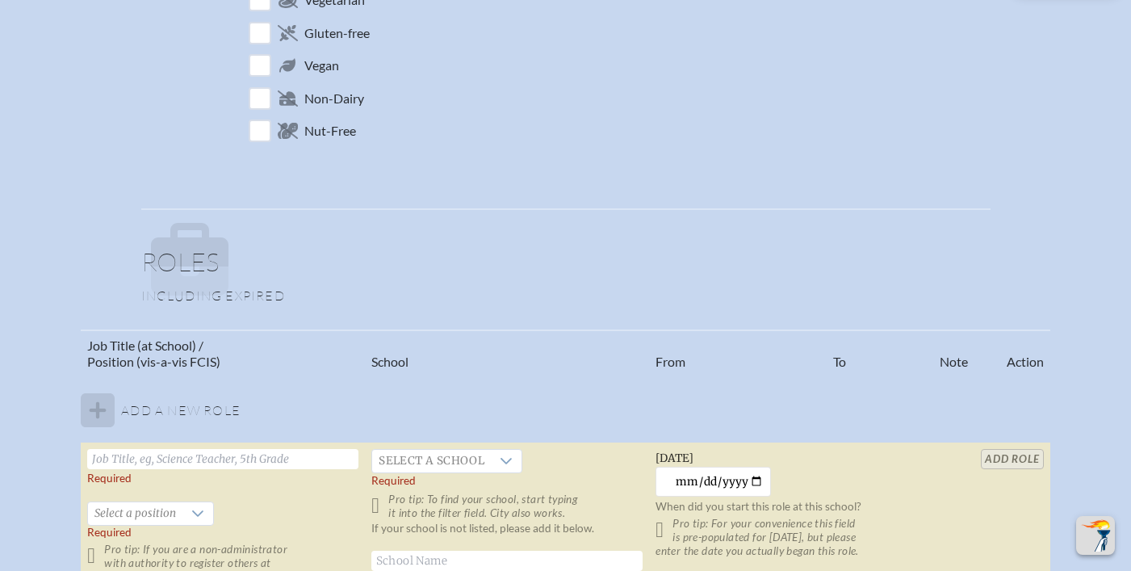
scroll to position [1069, 0]
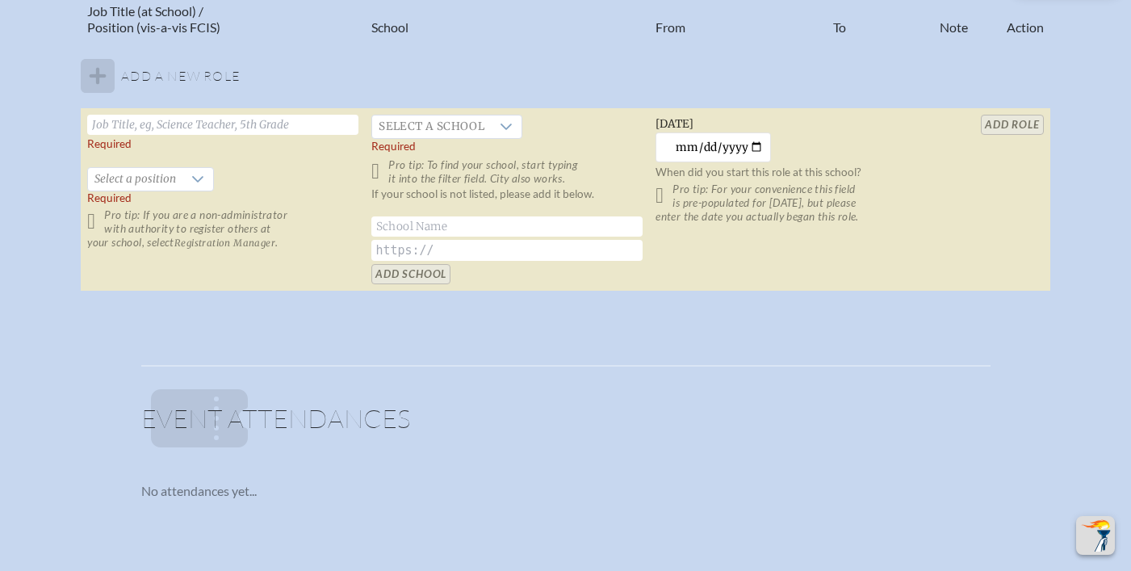
click at [186, 129] on input "text" at bounding box center [222, 125] width 271 height 20
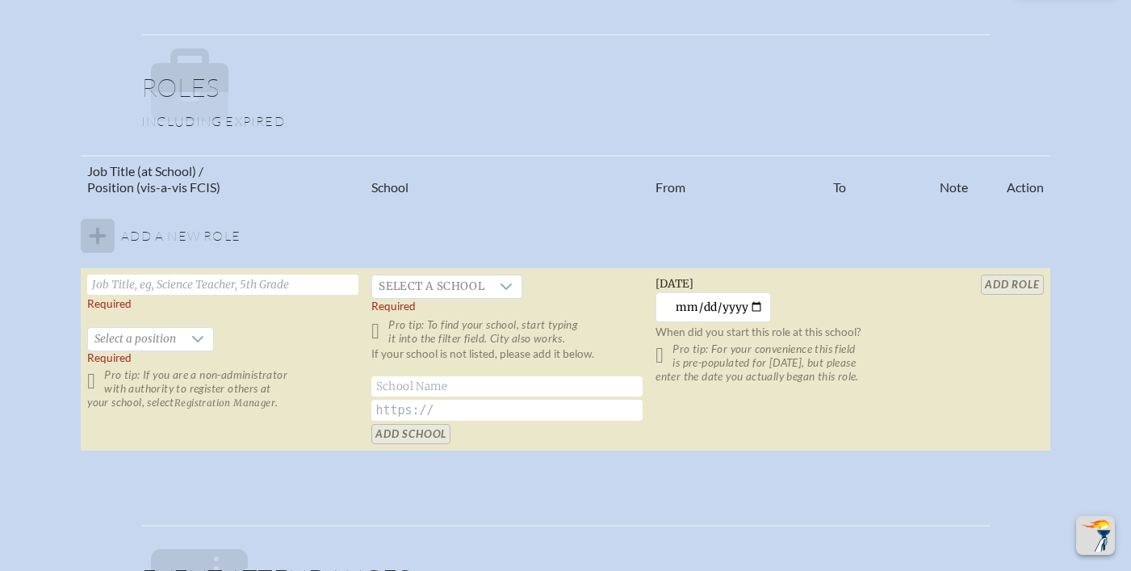
scroll to position [786, 0]
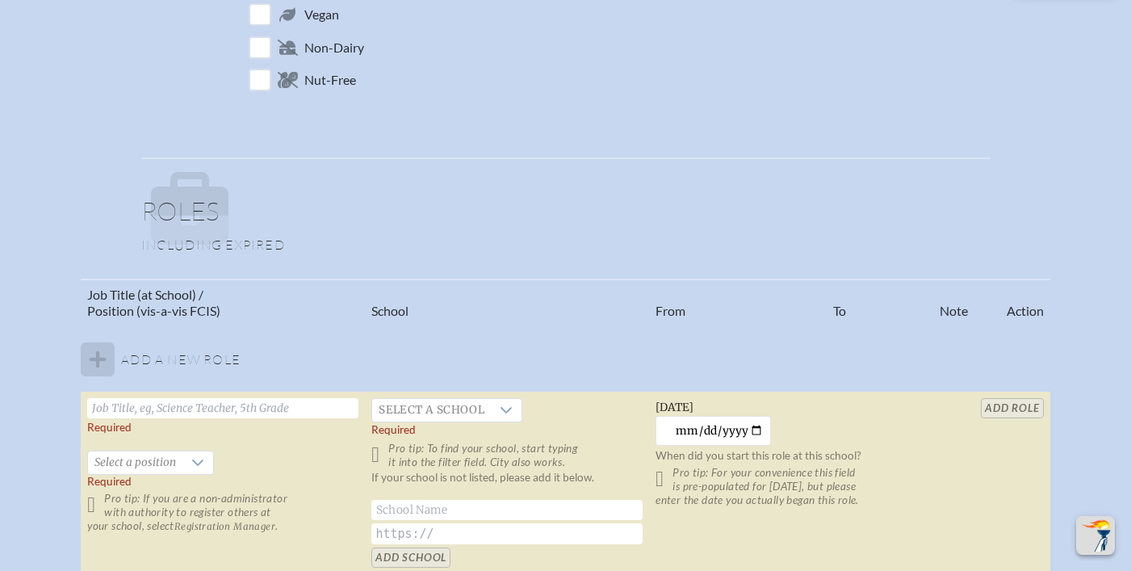
click at [168, 403] on input "text" at bounding box center [222, 408] width 271 height 20
type input "Executive Assistant to the President and Head of School"
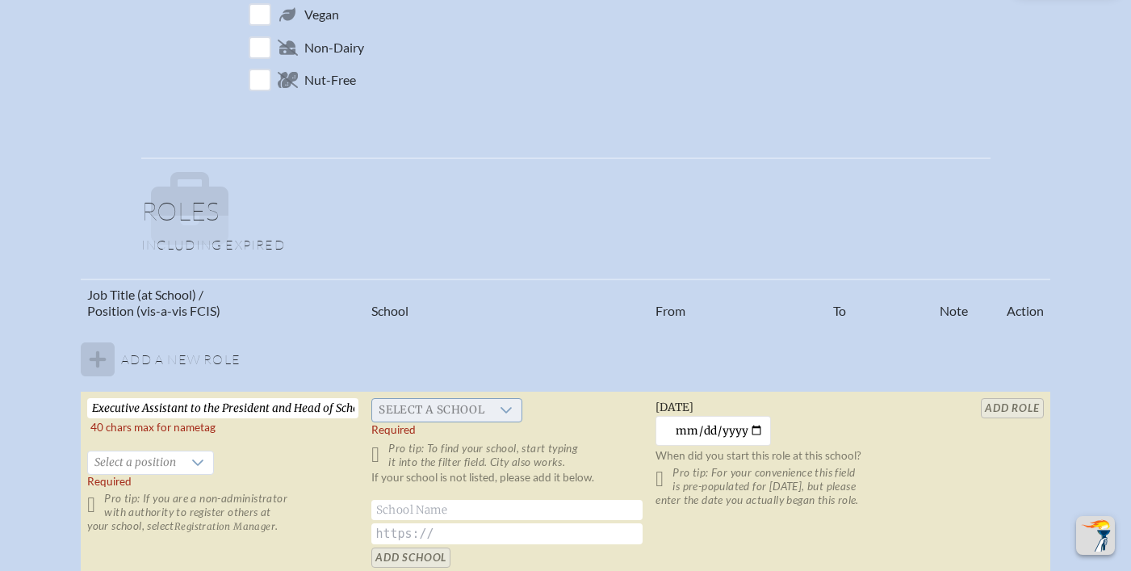
click at [492, 411] on div at bounding box center [506, 410] width 31 height 23
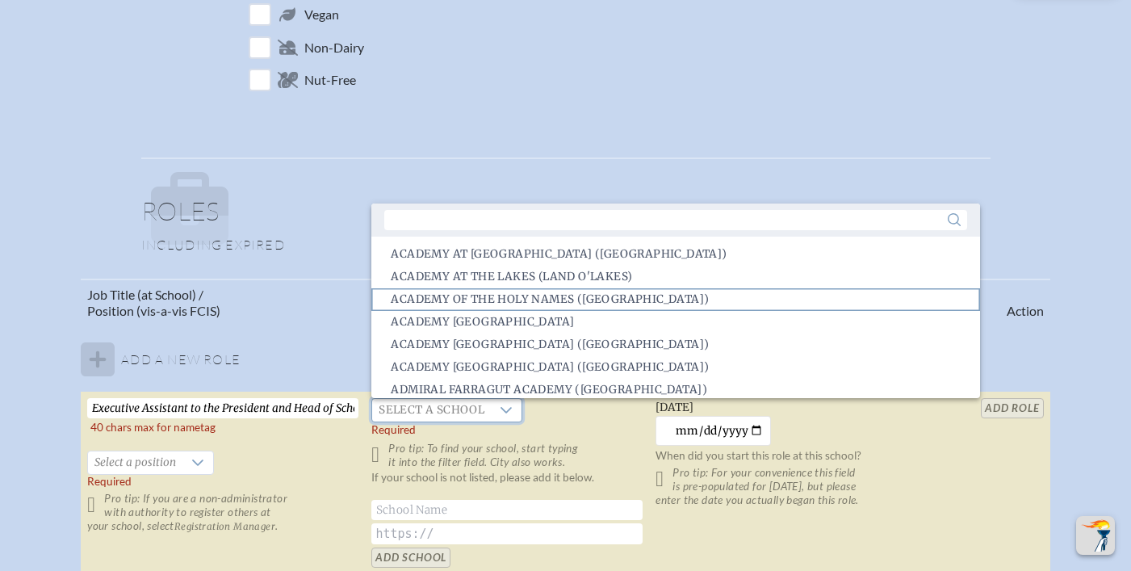
scroll to position [3, 0]
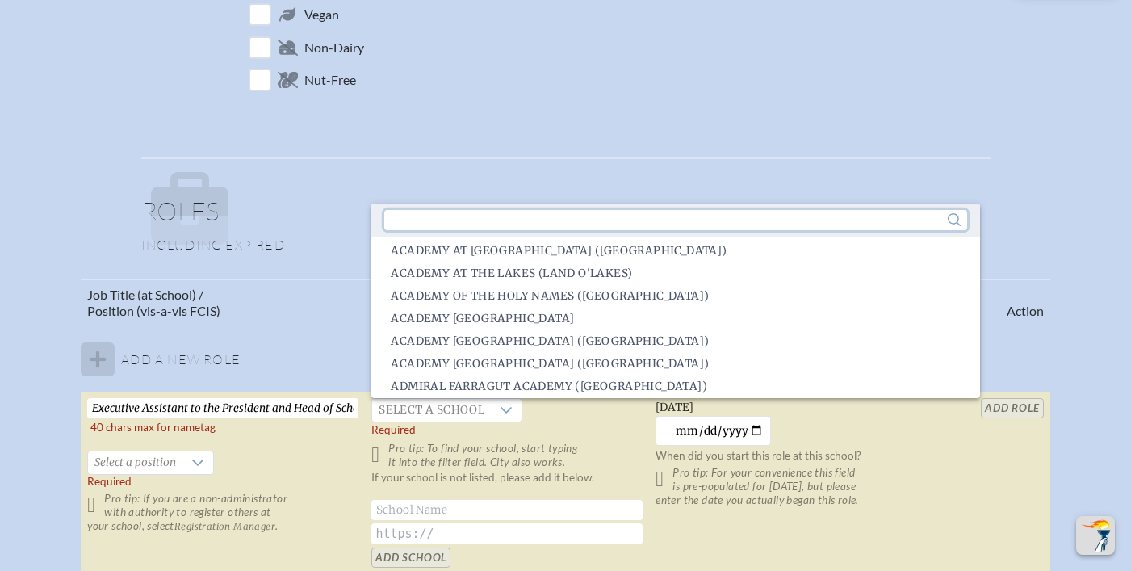
click at [478, 216] on input "text" at bounding box center [675, 220] width 582 height 20
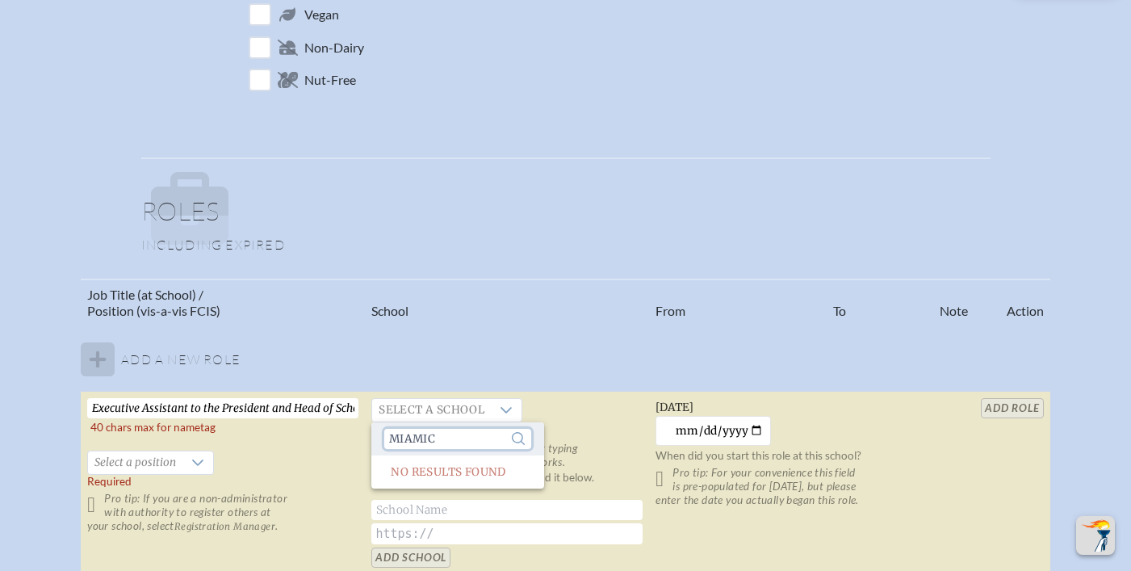
scroll to position [0, 0]
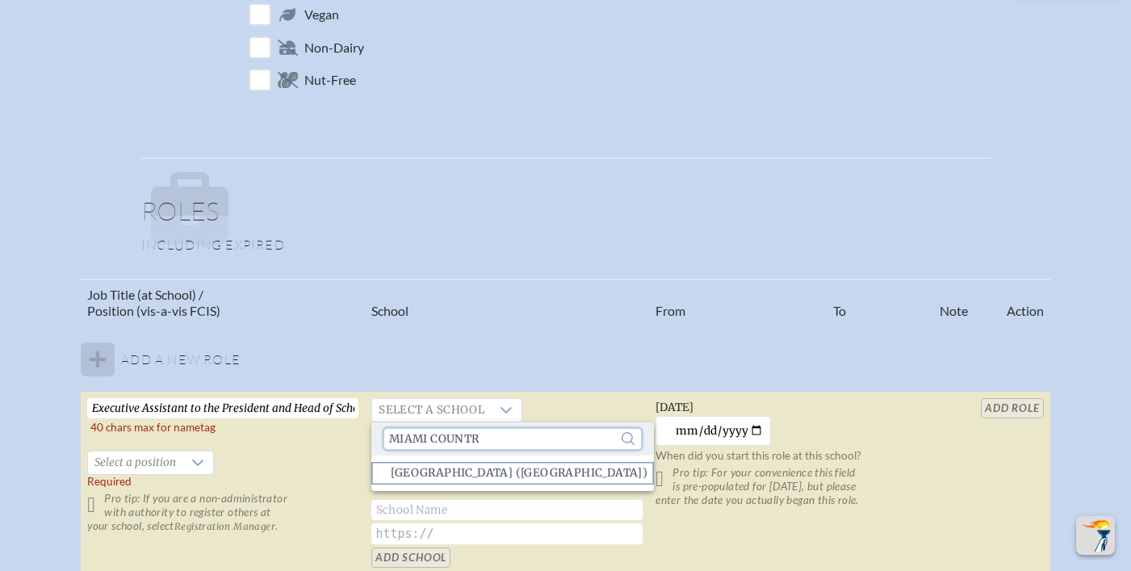
type input "miami countr"
click at [543, 471] on span "Miami Country Day School (Miami)" at bounding box center [519, 473] width 257 height 16
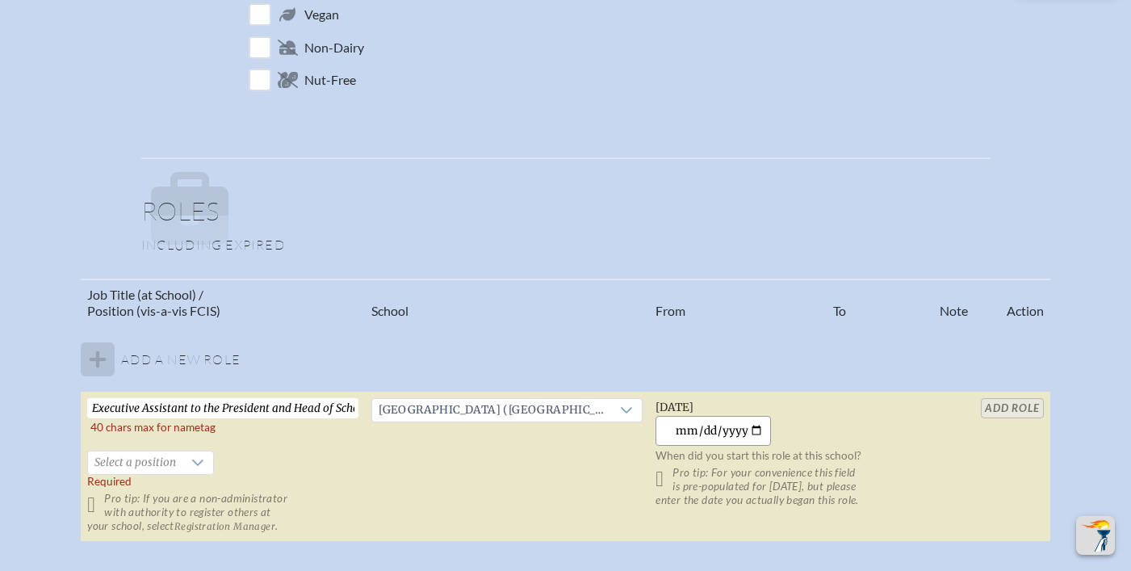
click at [729, 432] on input "[DATE]" at bounding box center [712, 431] width 115 height 30
click at [704, 429] on input "[DATE]" at bounding box center [712, 431] width 115 height 30
click at [687, 432] on input "[DATE]" at bounding box center [712, 431] width 115 height 30
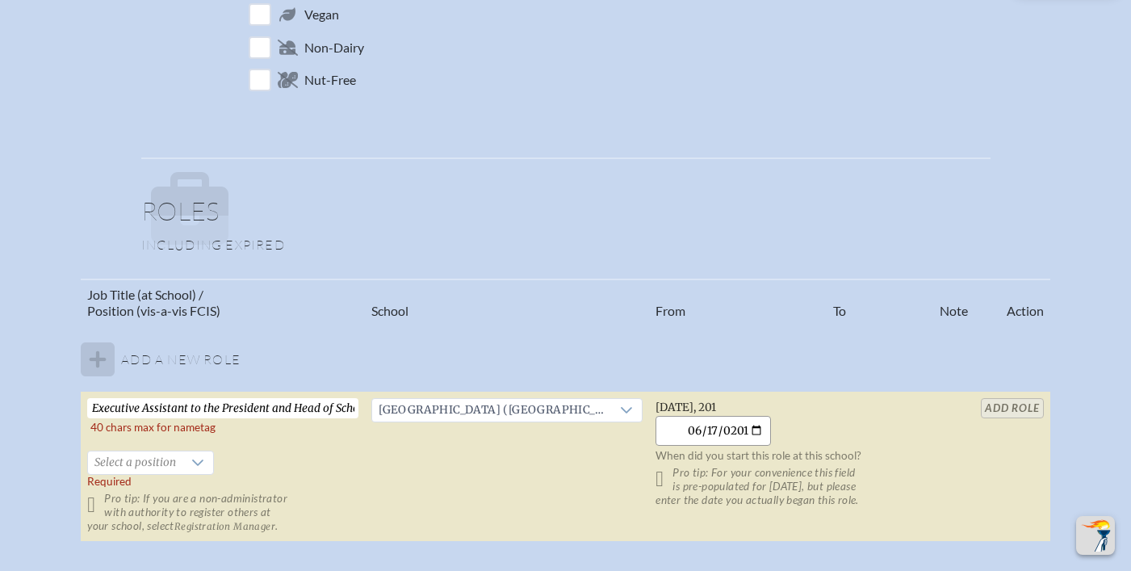
type input "2019-06-17"
click at [182, 456] on div at bounding box center [197, 462] width 31 height 23
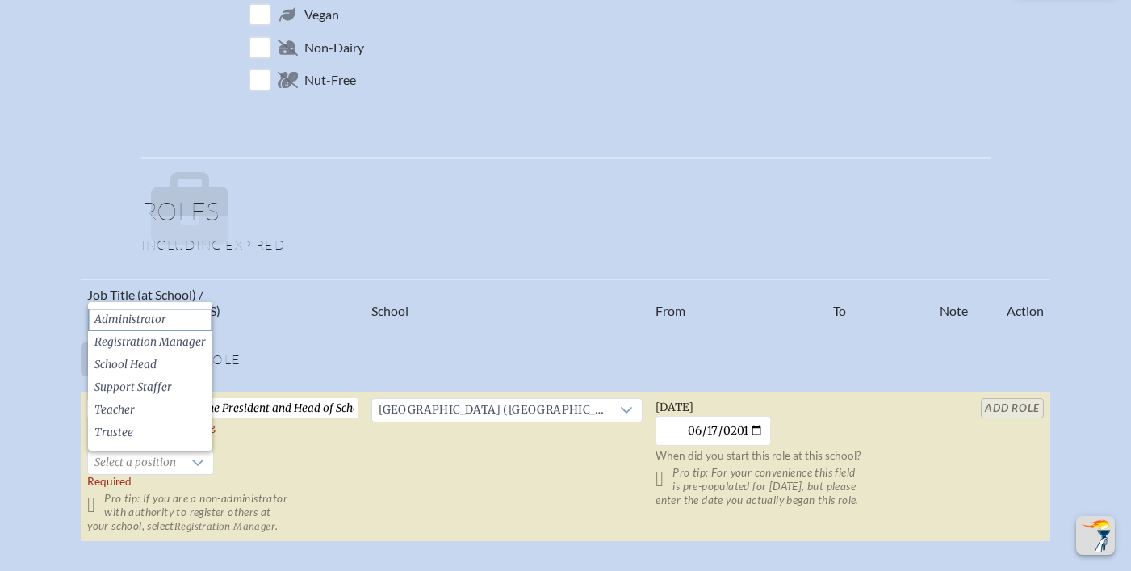
click at [163, 316] on span "Administrator" at bounding box center [130, 319] width 72 height 16
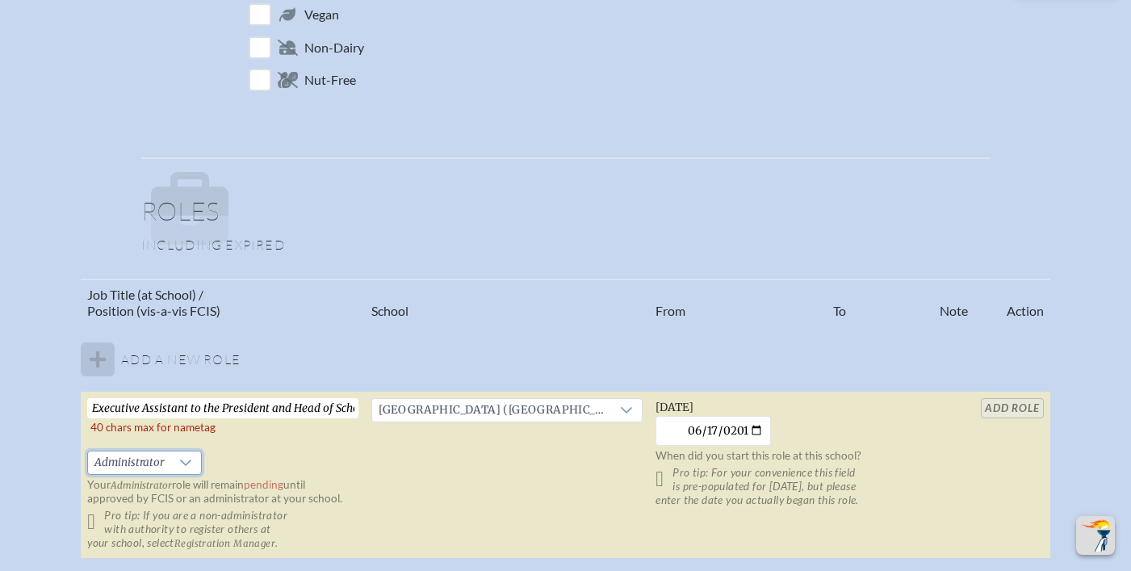
click at [1005, 404] on table "Job Title (at School) / Position (vis-a-vis FCIS) School From To Note Action Ad…" at bounding box center [565, 418] width 968 height 281
click at [663, 479] on p "Pro tip: For your convenience this field is pre-populated for [DATE], but pleas…" at bounding box center [790, 486] width 271 height 41
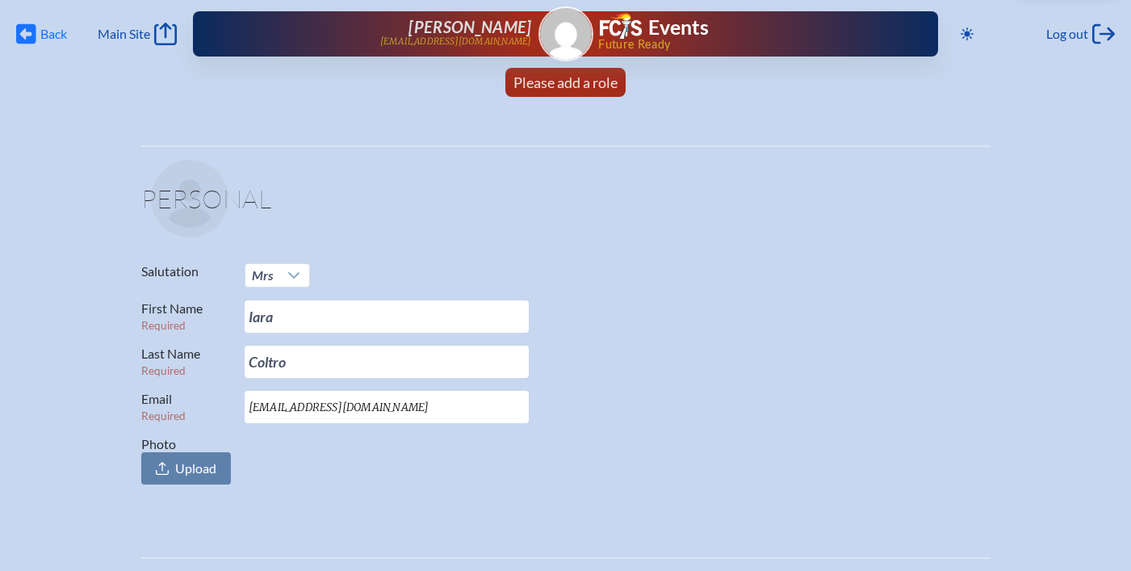
click at [40, 32] on span "Back" at bounding box center [53, 34] width 27 height 16
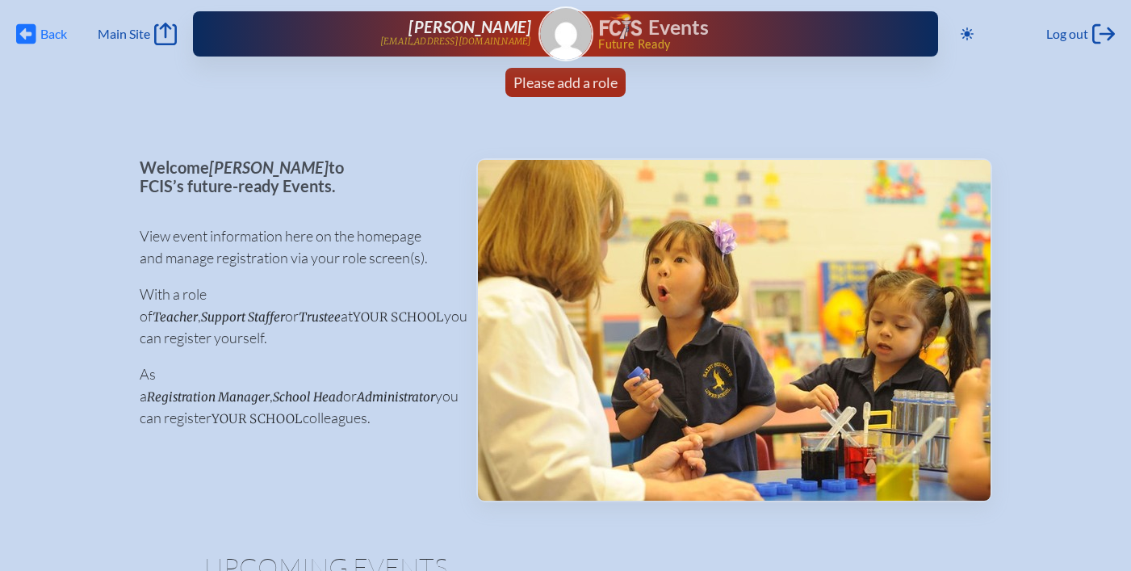
click at [40, 32] on span "Back" at bounding box center [53, 34] width 27 height 16
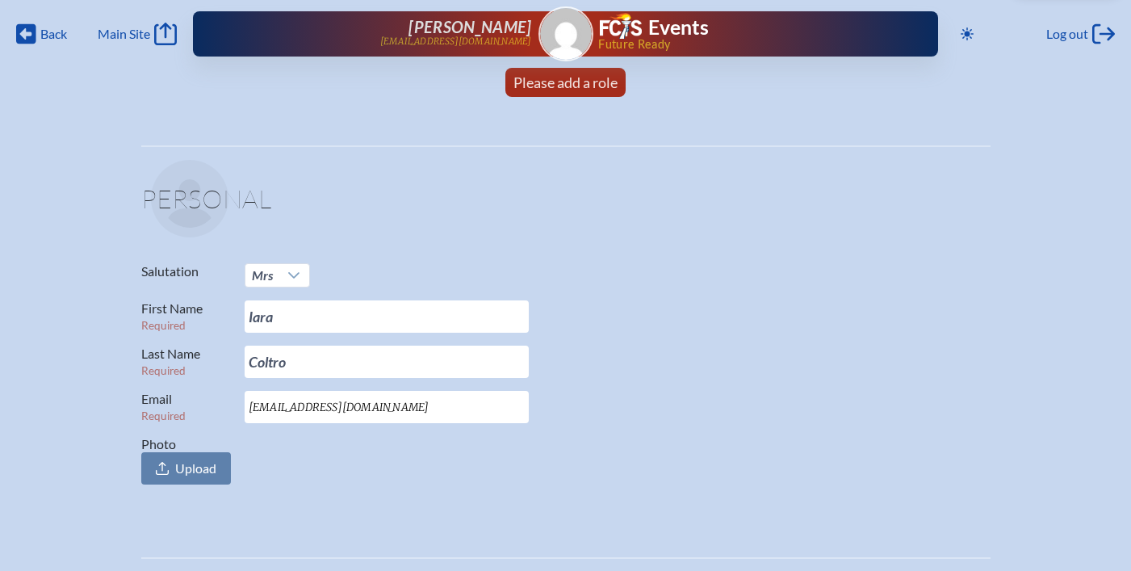
click at [808, 28] on div "Events" at bounding box center [743, 27] width 287 height 29
click at [662, 28] on h1 "Events" at bounding box center [678, 28] width 61 height 20
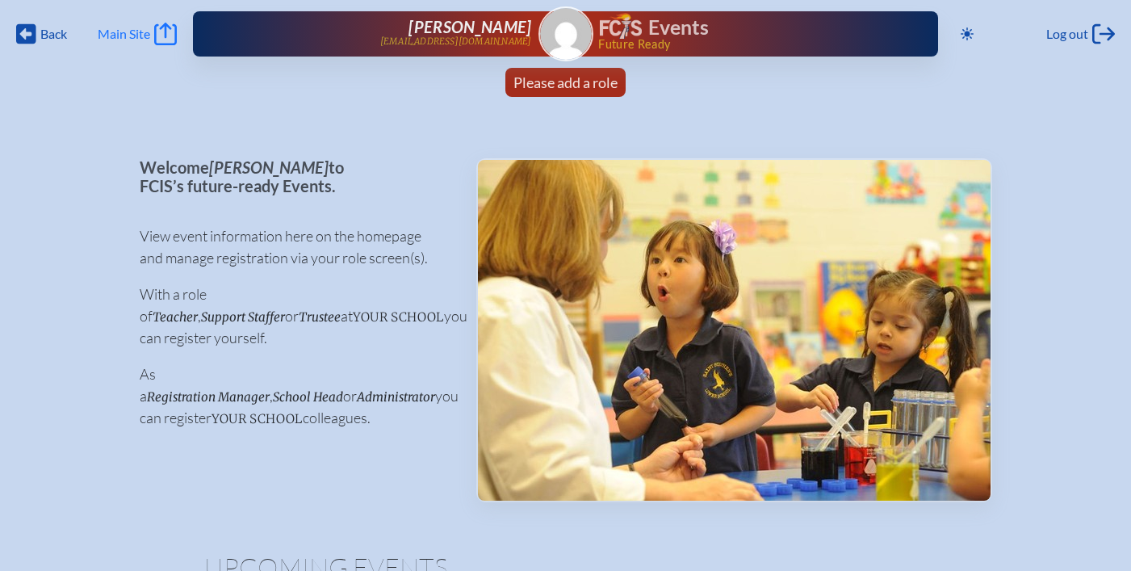
click at [119, 36] on span "Main Site" at bounding box center [124, 34] width 52 height 16
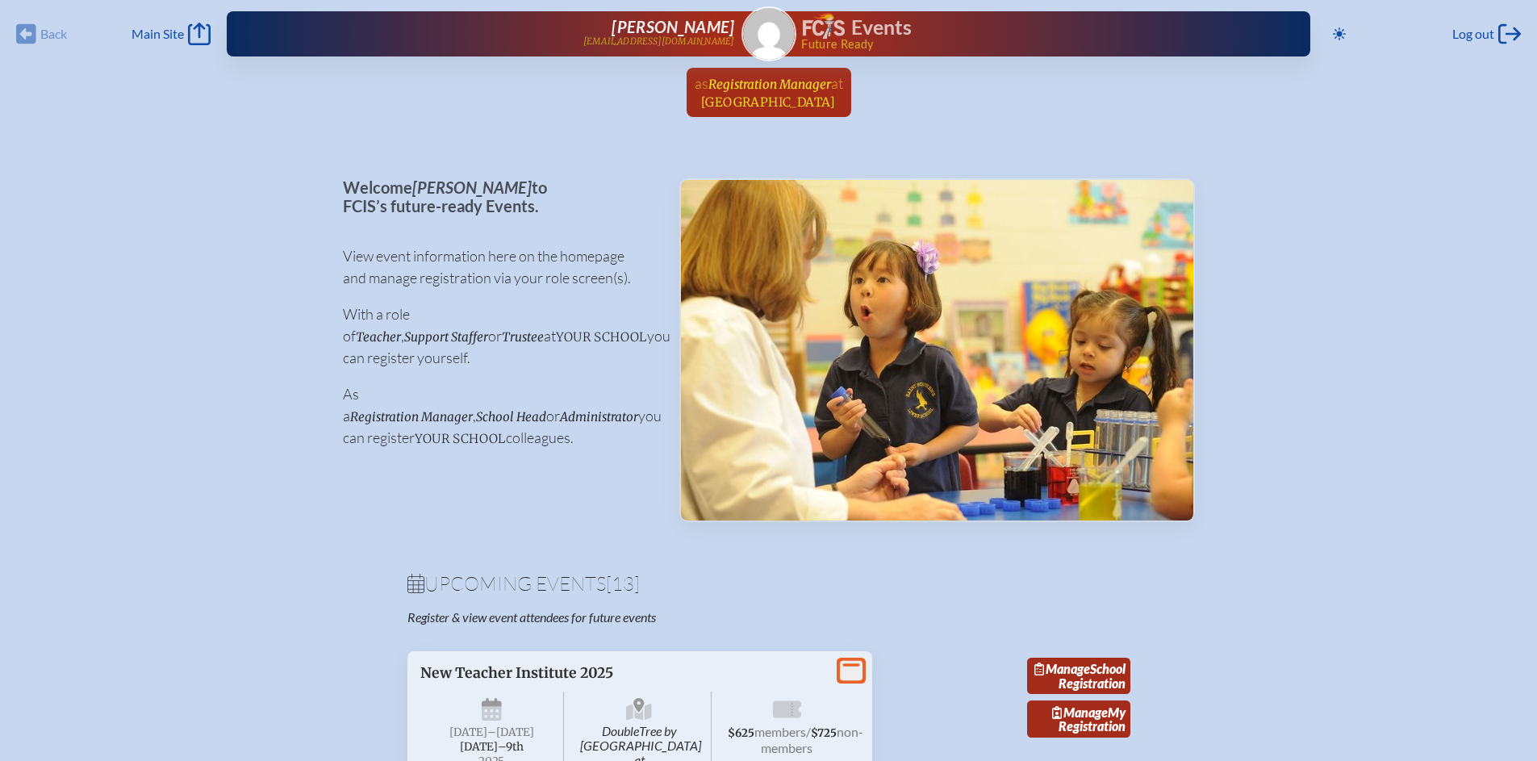
click at [794, 93] on span "at Miami Country Day School" at bounding box center [771, 92] width 141 height 36
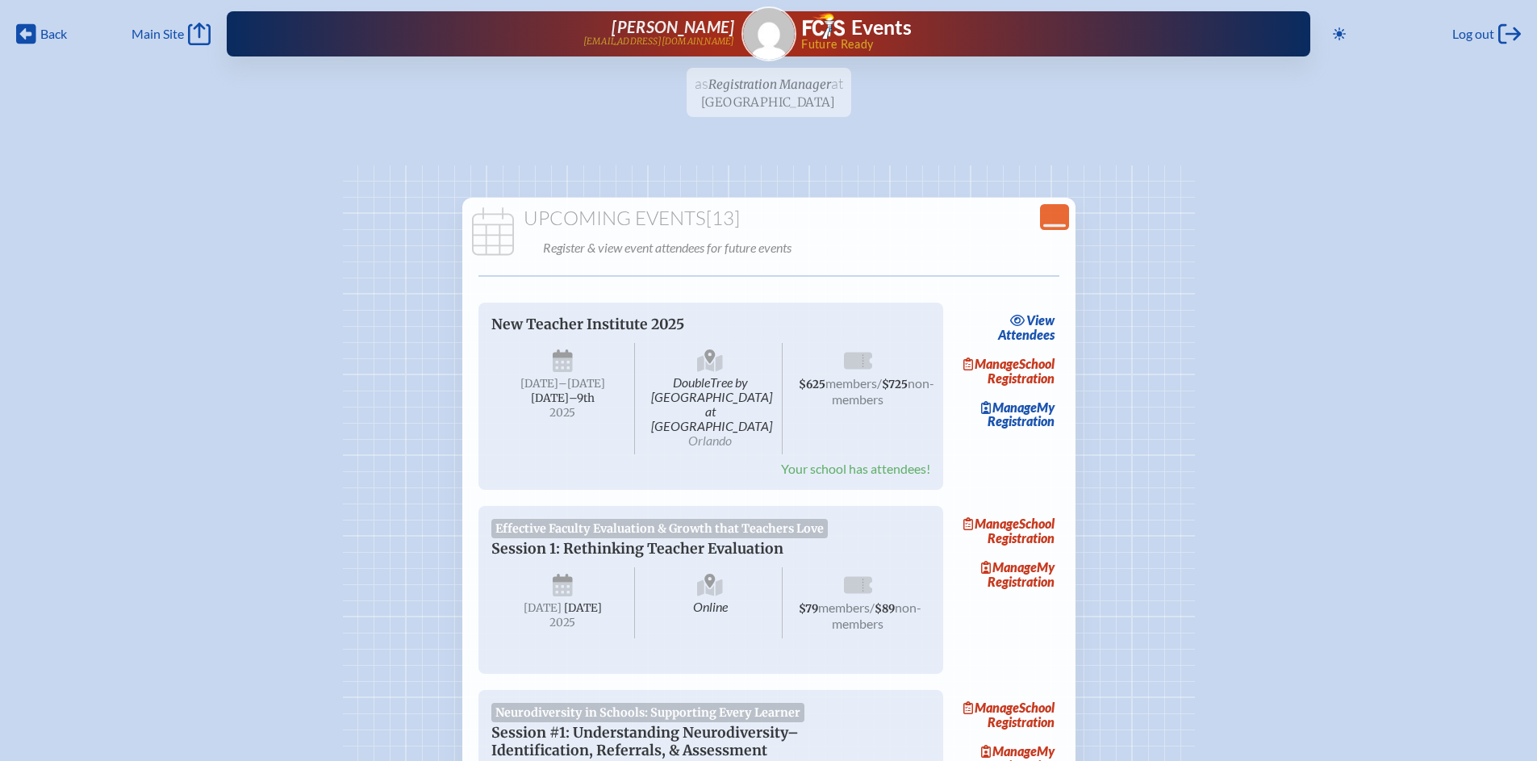
click at [759, 101] on ul "as Registration Manager at Miami Country Day School since August 20th, 2025" at bounding box center [768, 97] width 1537 height 59
click at [771, 87] on ul "as Registration Manager at Miami Country Day School since August 20th, 2025" at bounding box center [768, 97] width 1537 height 59
click at [1050, 210] on icon "Close Console" at bounding box center [1054, 217] width 23 height 23
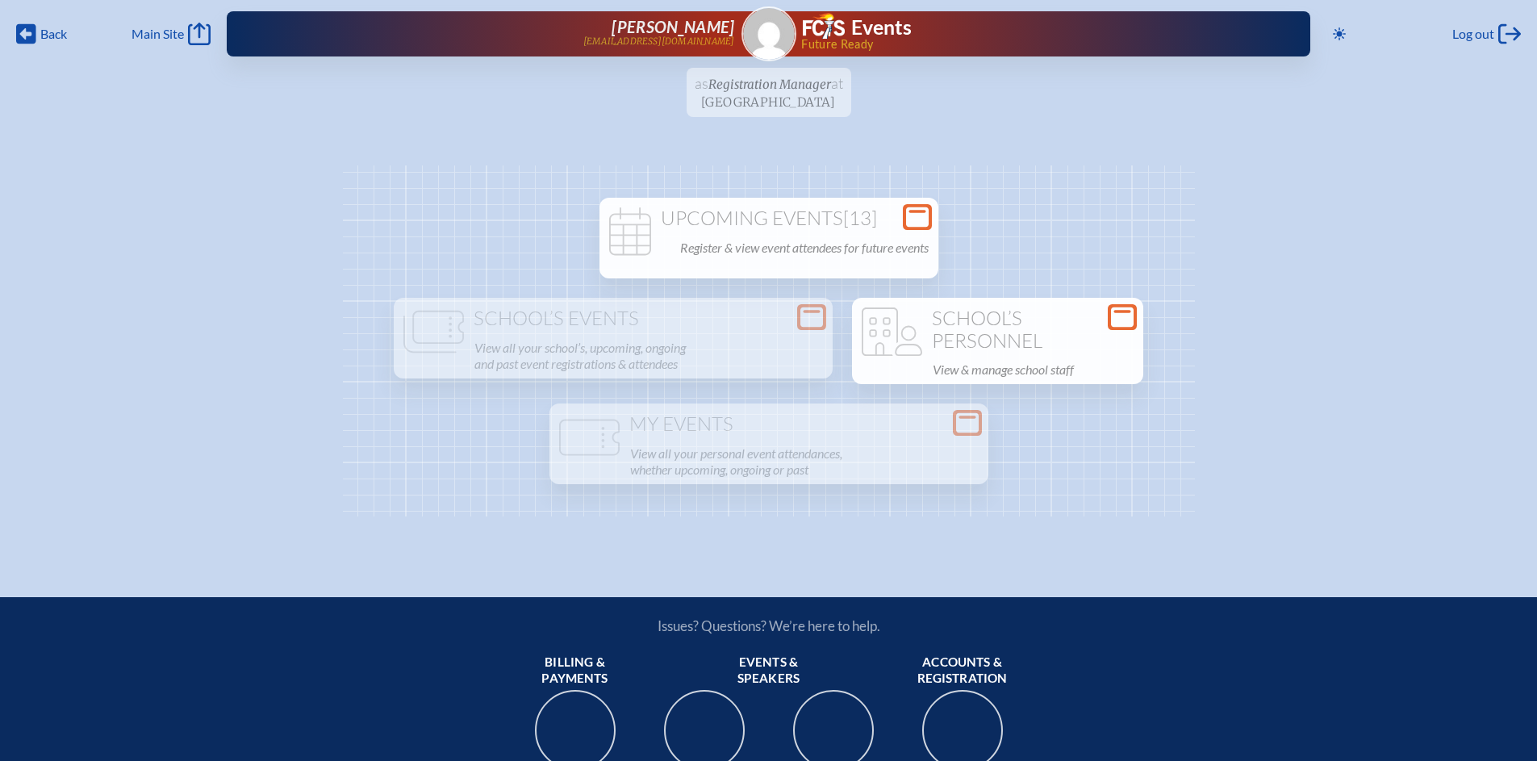
click at [1008, 350] on h1 "School’s Personnel" at bounding box center [998, 329] width 278 height 44
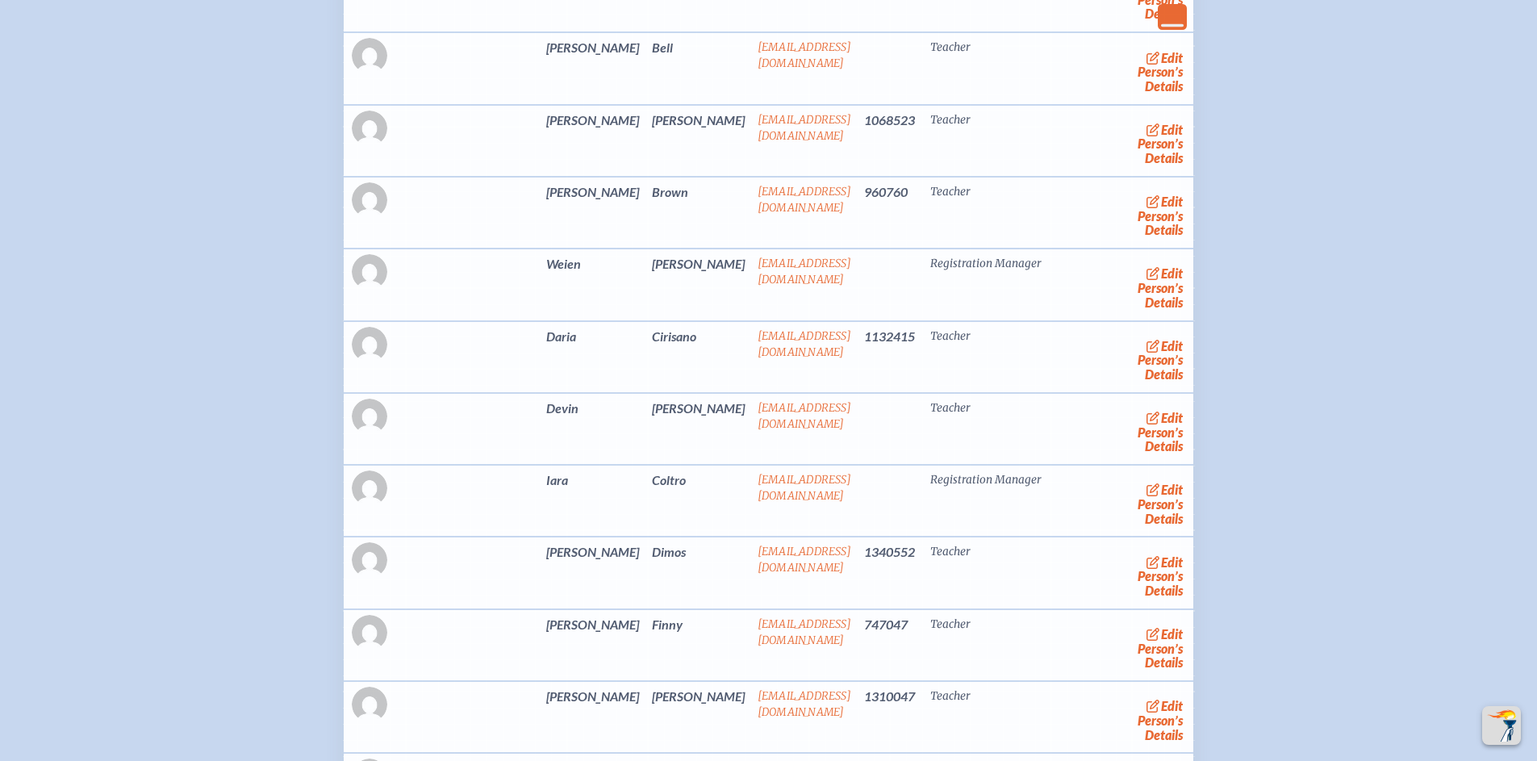
scroll to position [873, 0]
click at [1130, 502] on link "edit Person’s Details" at bounding box center [1161, 503] width 54 height 51
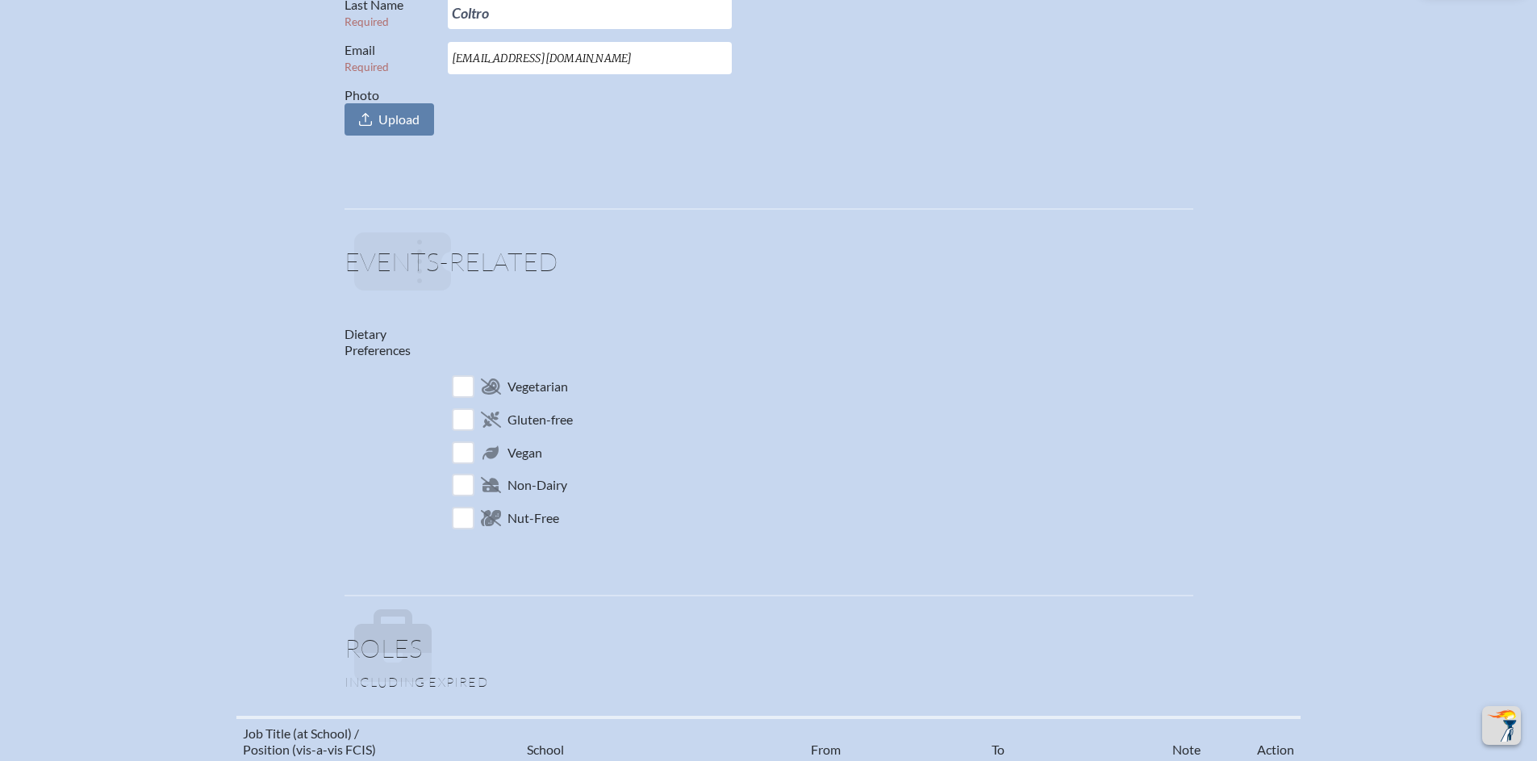
scroll to position [1043, 0]
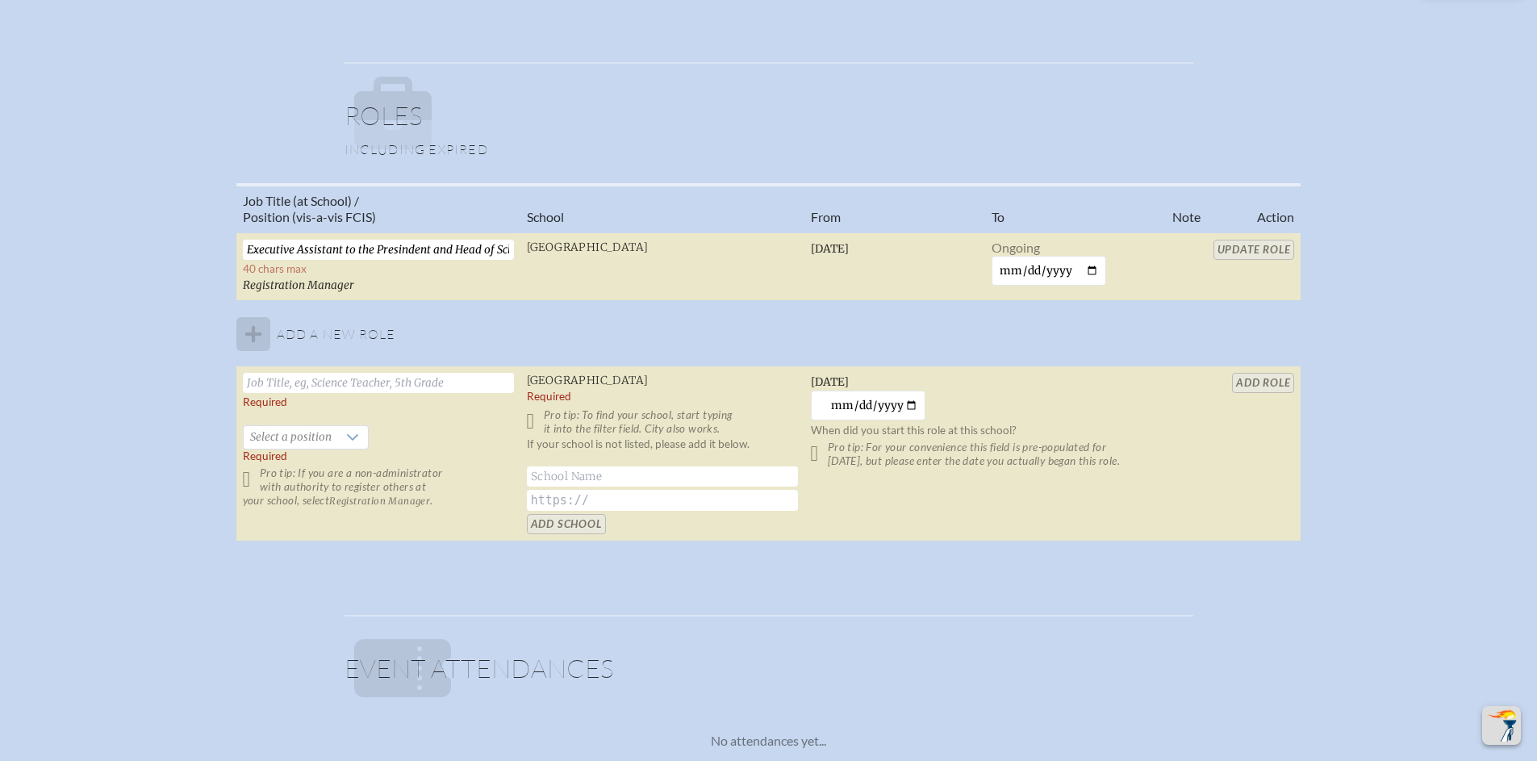
click at [1130, 249] on table "Job Title (at School) / Position (vis-a-vis FCIS) School From To Note Action Ex…" at bounding box center [768, 362] width 1065 height 359
click at [1130, 370] on table "Job Title (at School) / Position (vis-a-vis FCIS) School From To Note Action Ex…" at bounding box center [768, 362] width 1065 height 359
click at [1130, 410] on table "Job Title (at School) / Position (vis-a-vis FCIS) School From To Note Action Ex…" at bounding box center [768, 362] width 1065 height 359
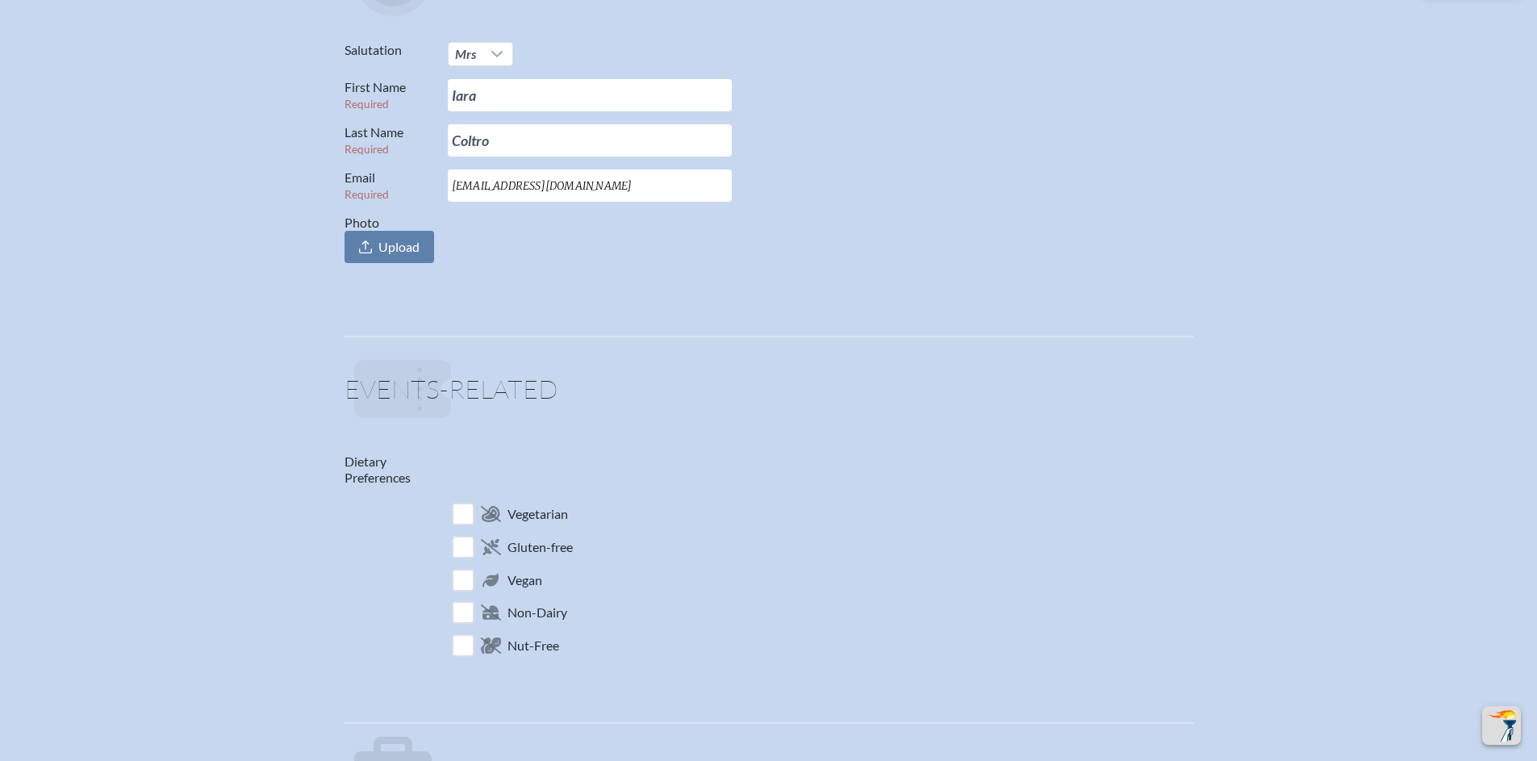
scroll to position [0, 0]
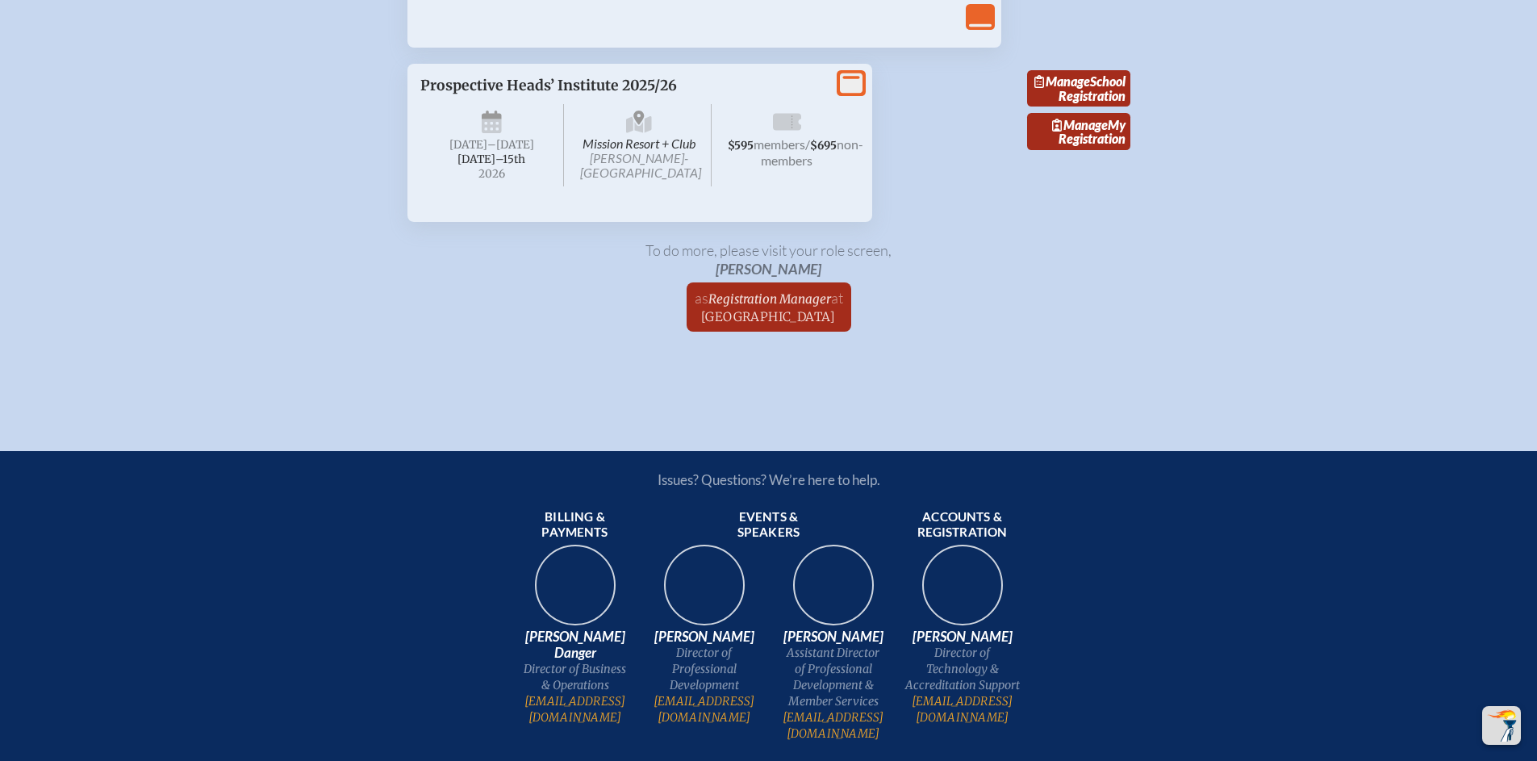
scroll to position [2977, 0]
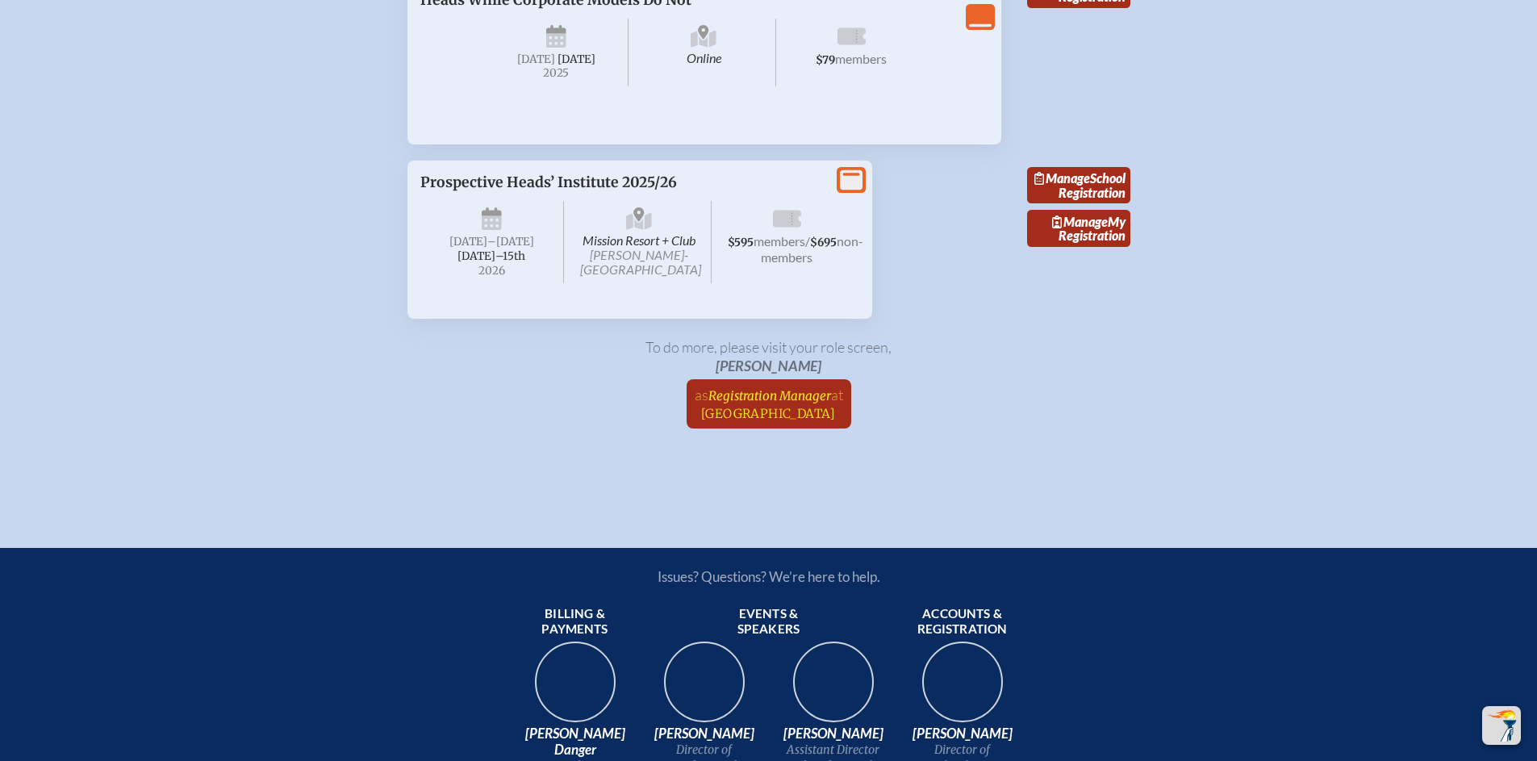
click at [805, 421] on span "[GEOGRAPHIC_DATA]" at bounding box center [768, 413] width 135 height 15
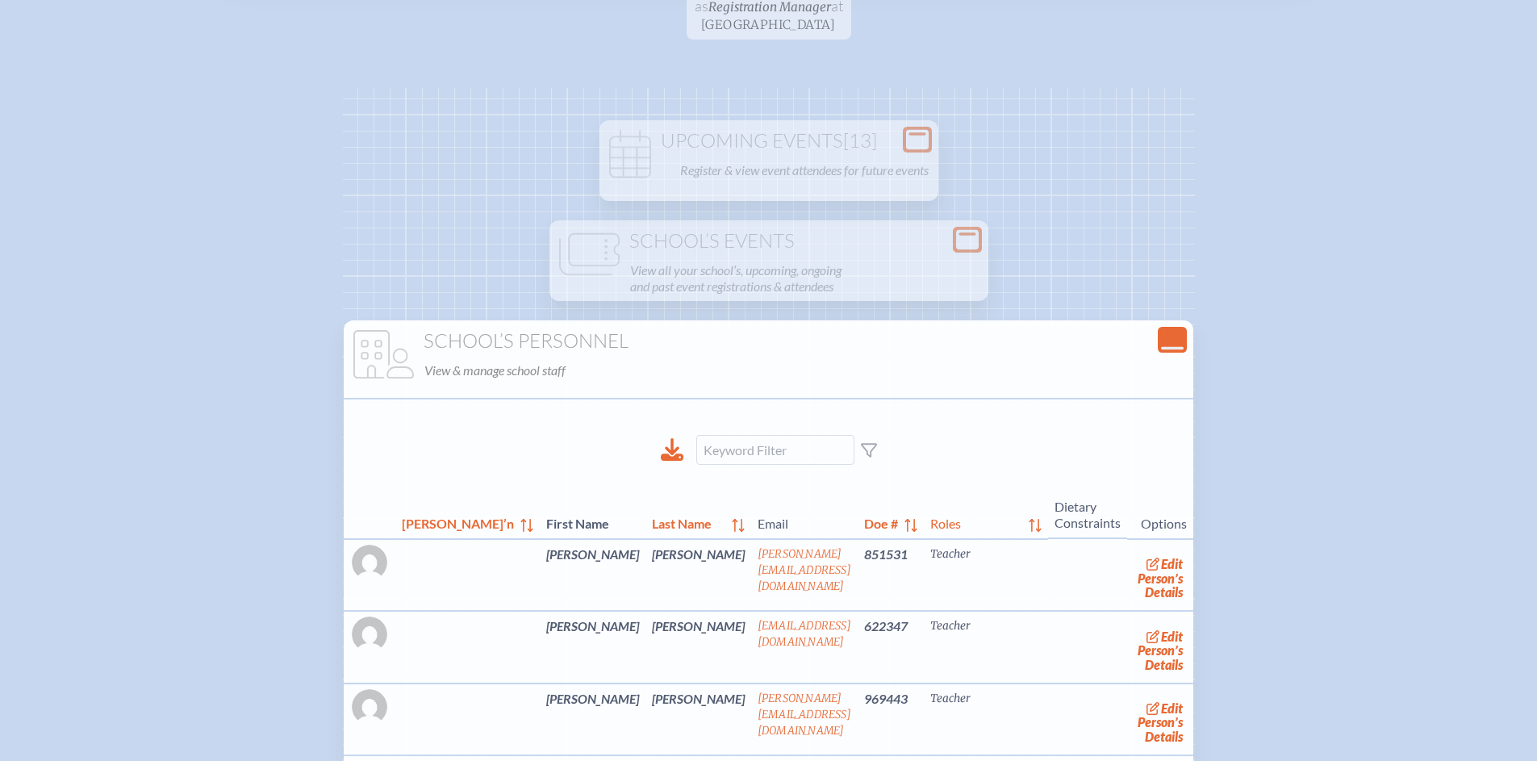
scroll to position [105, 0]
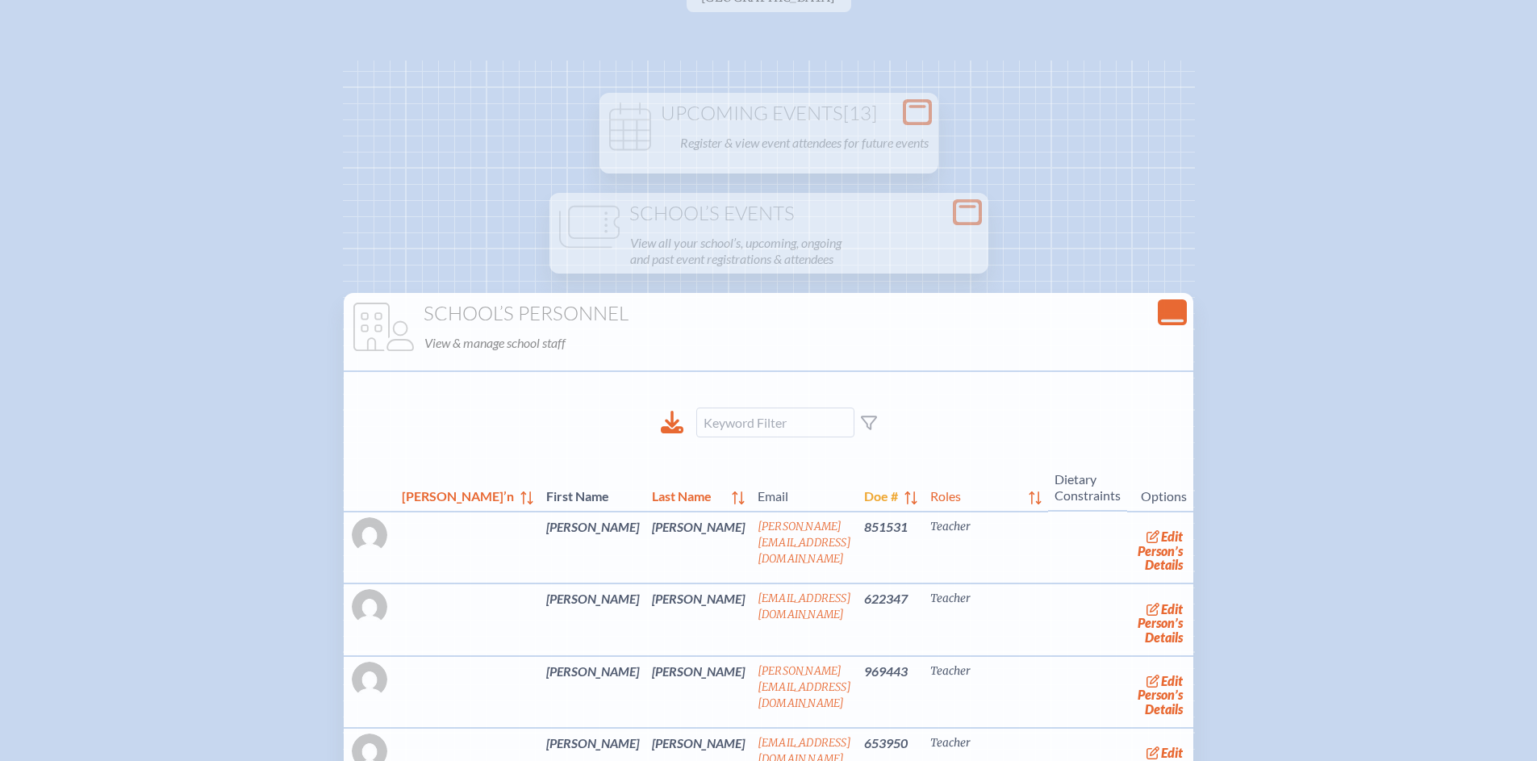
click at [864, 500] on span "Doe #" at bounding box center [881, 494] width 34 height 19
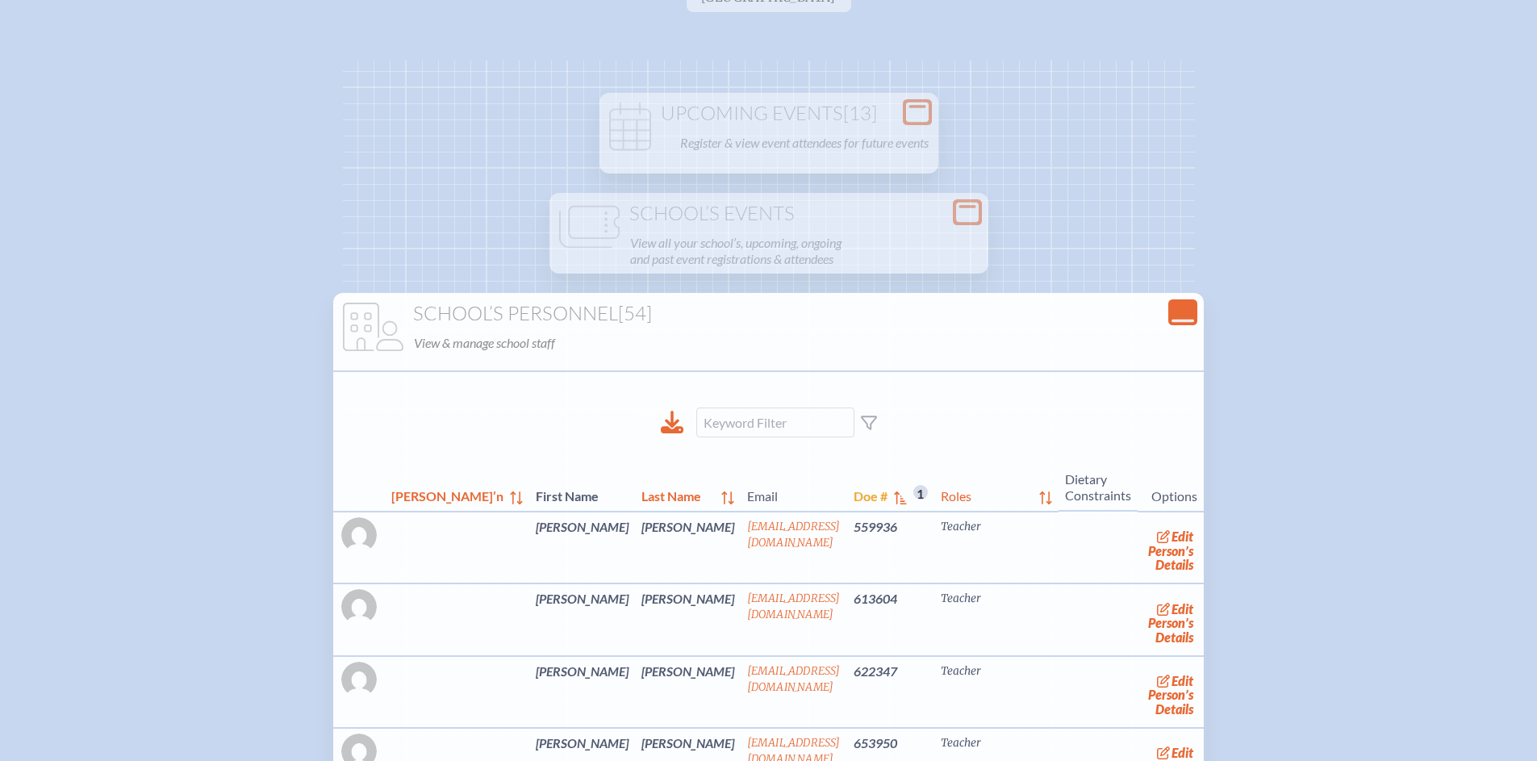
click at [854, 499] on span "Doe #" at bounding box center [871, 494] width 34 height 19
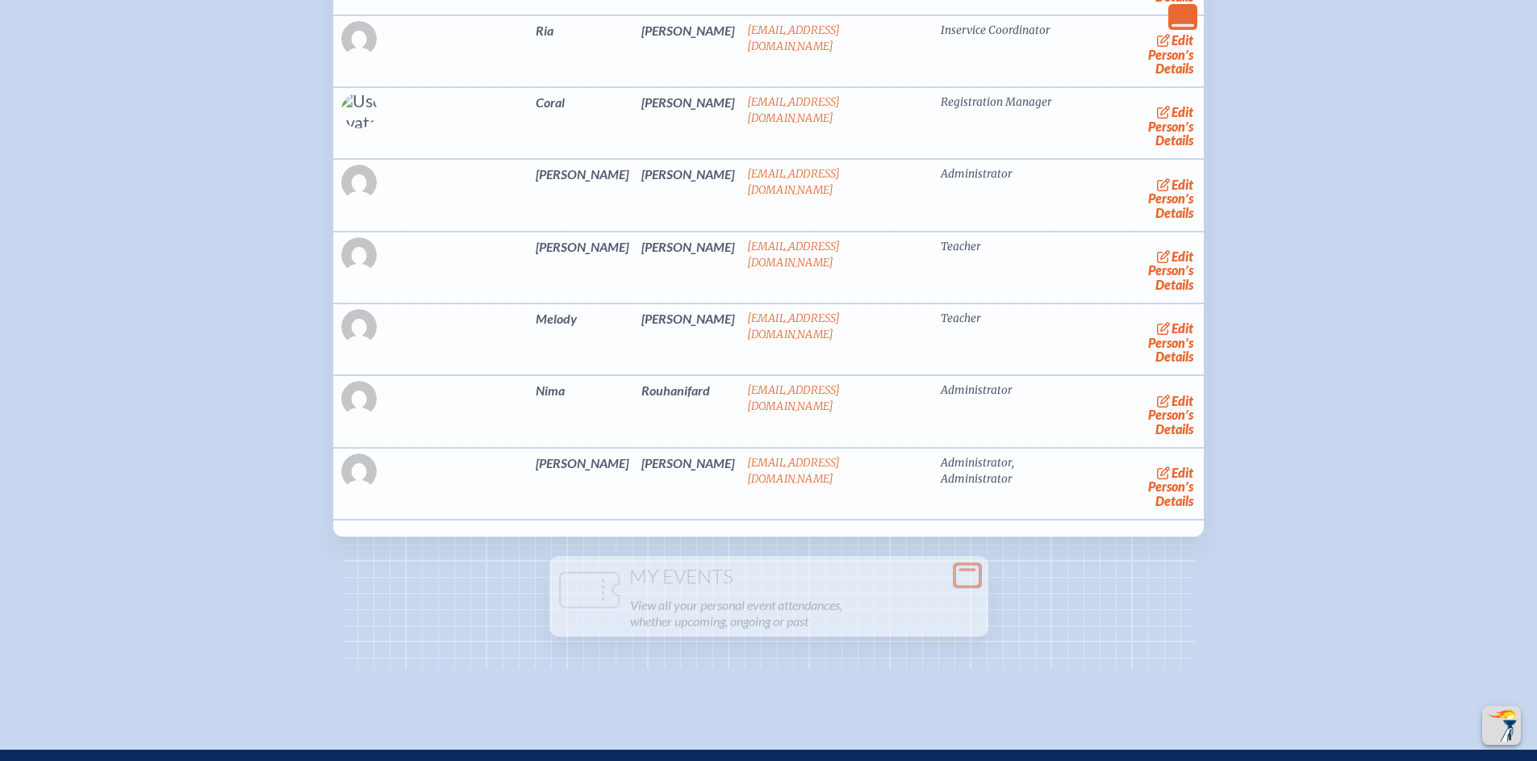
scroll to position [3994, 0]
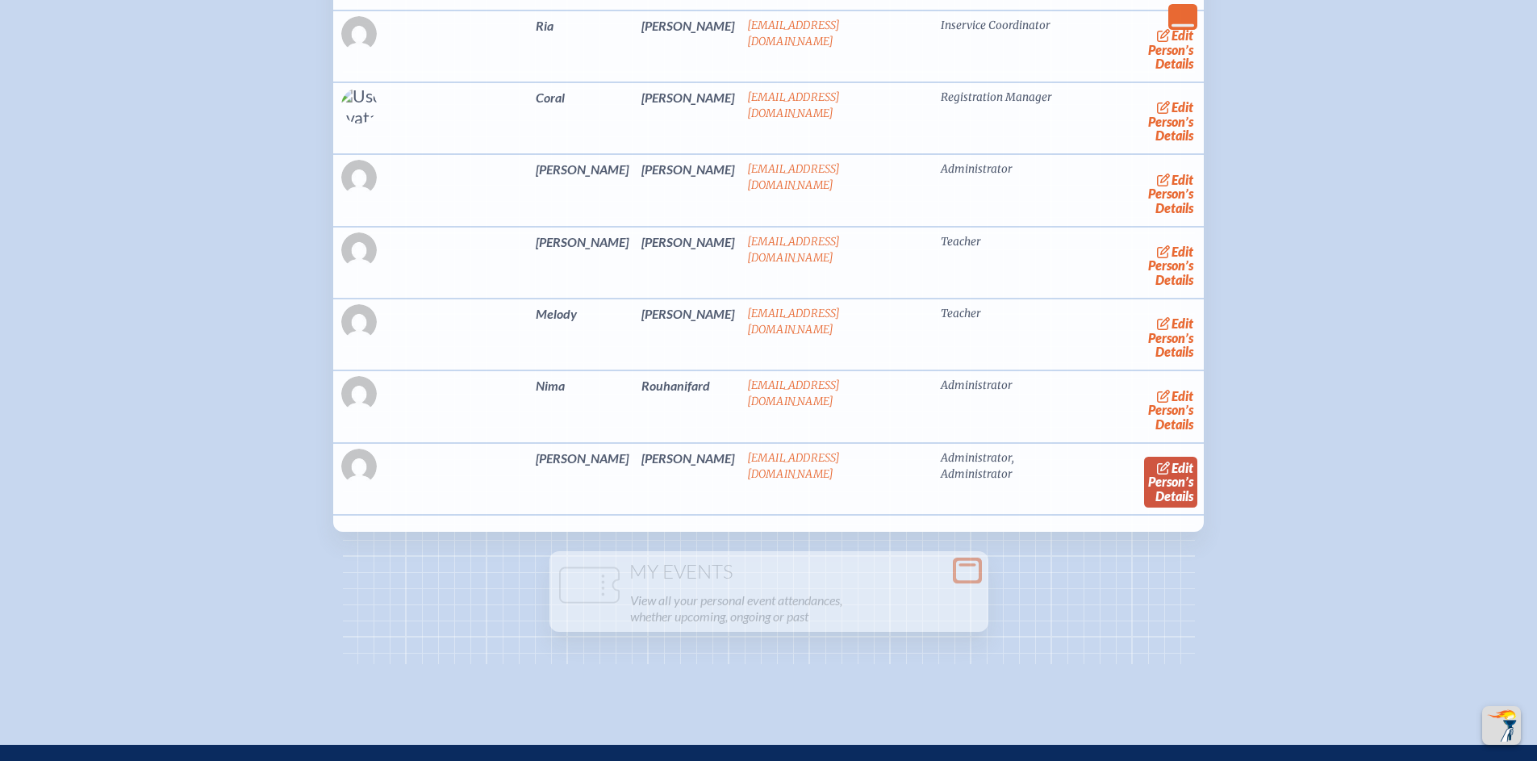
click at [1159, 491] on link "edit Person’s Details" at bounding box center [1171, 482] width 54 height 51
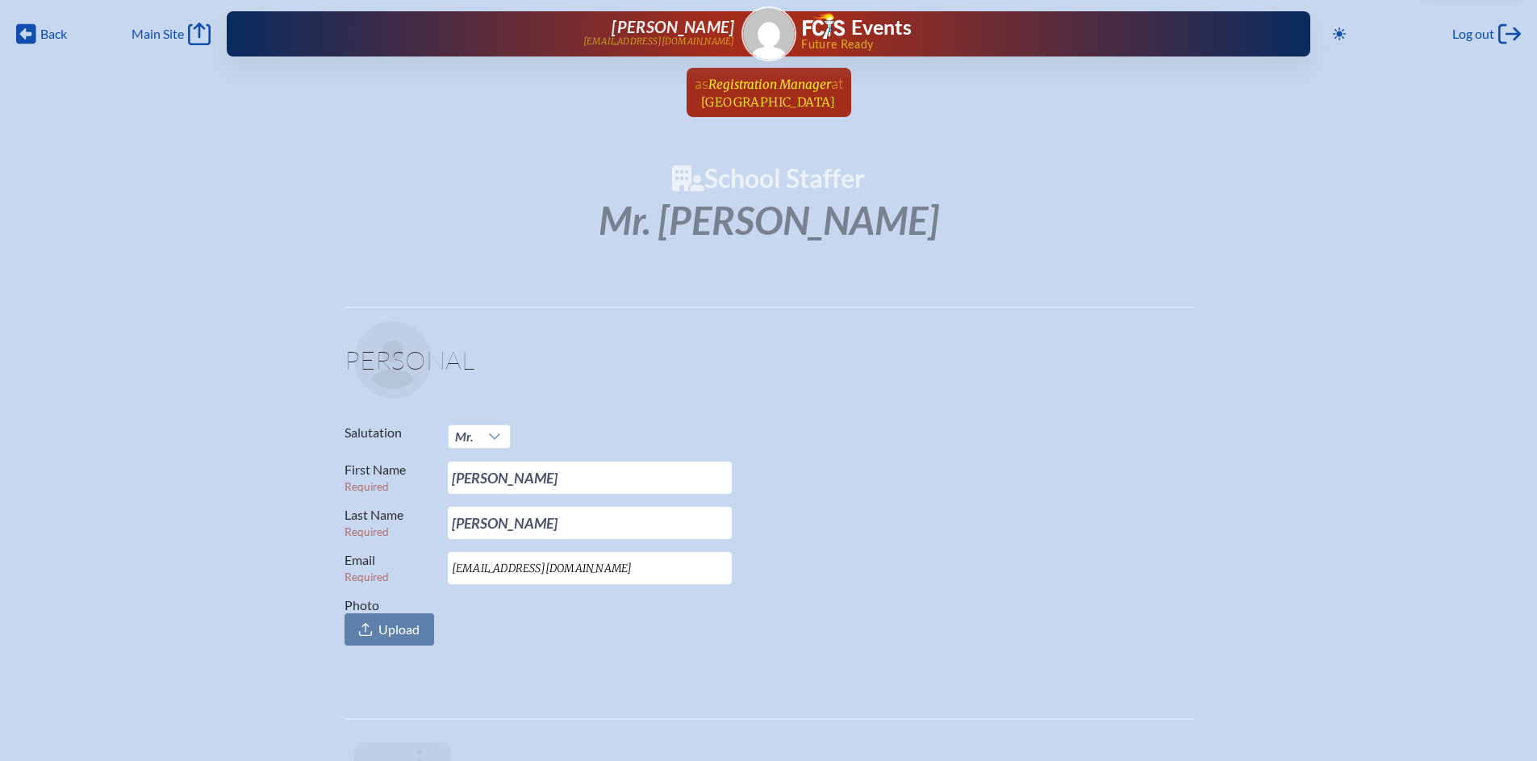
click at [768, 89] on span "Registration Manager" at bounding box center [770, 84] width 123 height 15
